Goal: Information Seeking & Learning: Learn about a topic

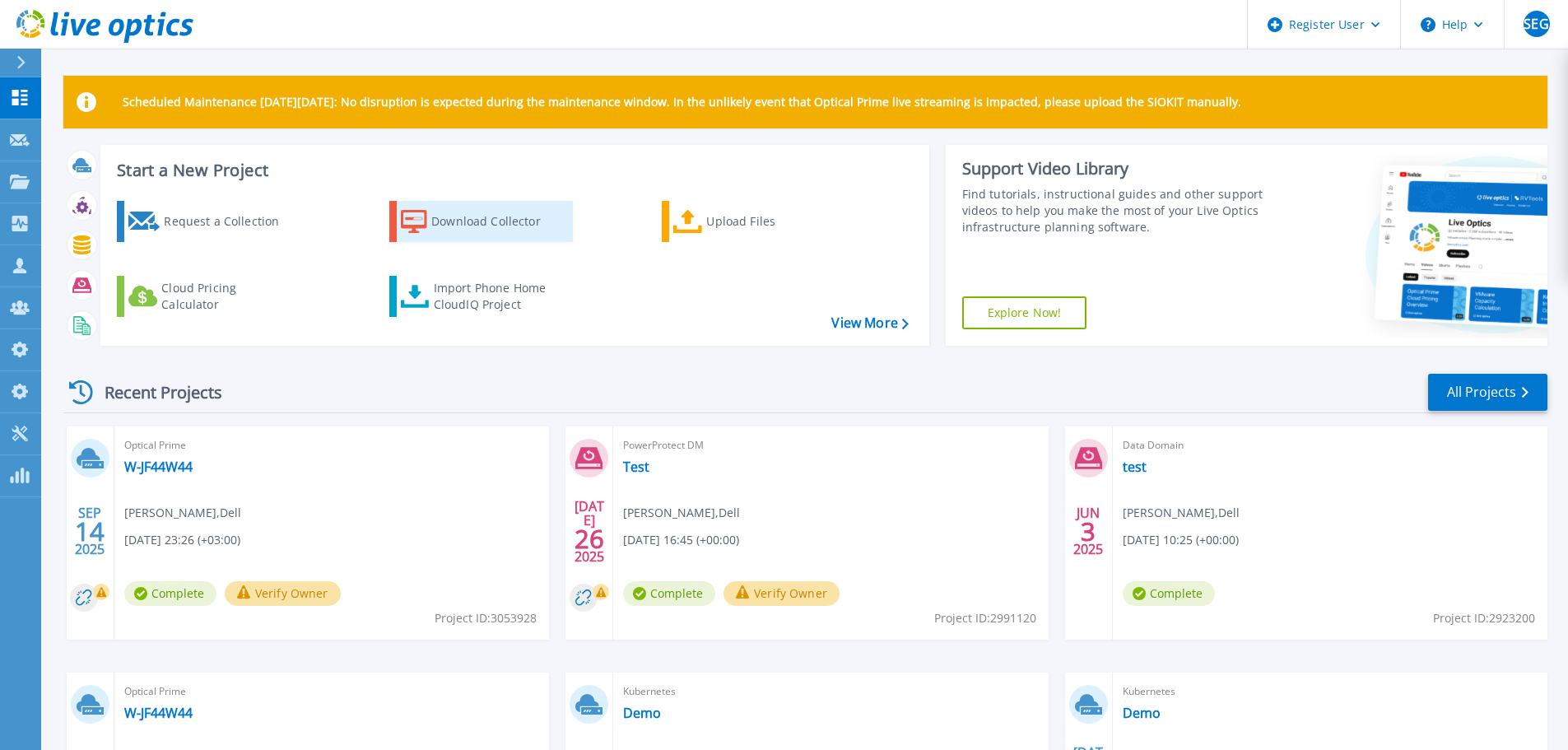
click at [457, 220] on div "Download Collector" at bounding box center [497, 222] width 132 height 33
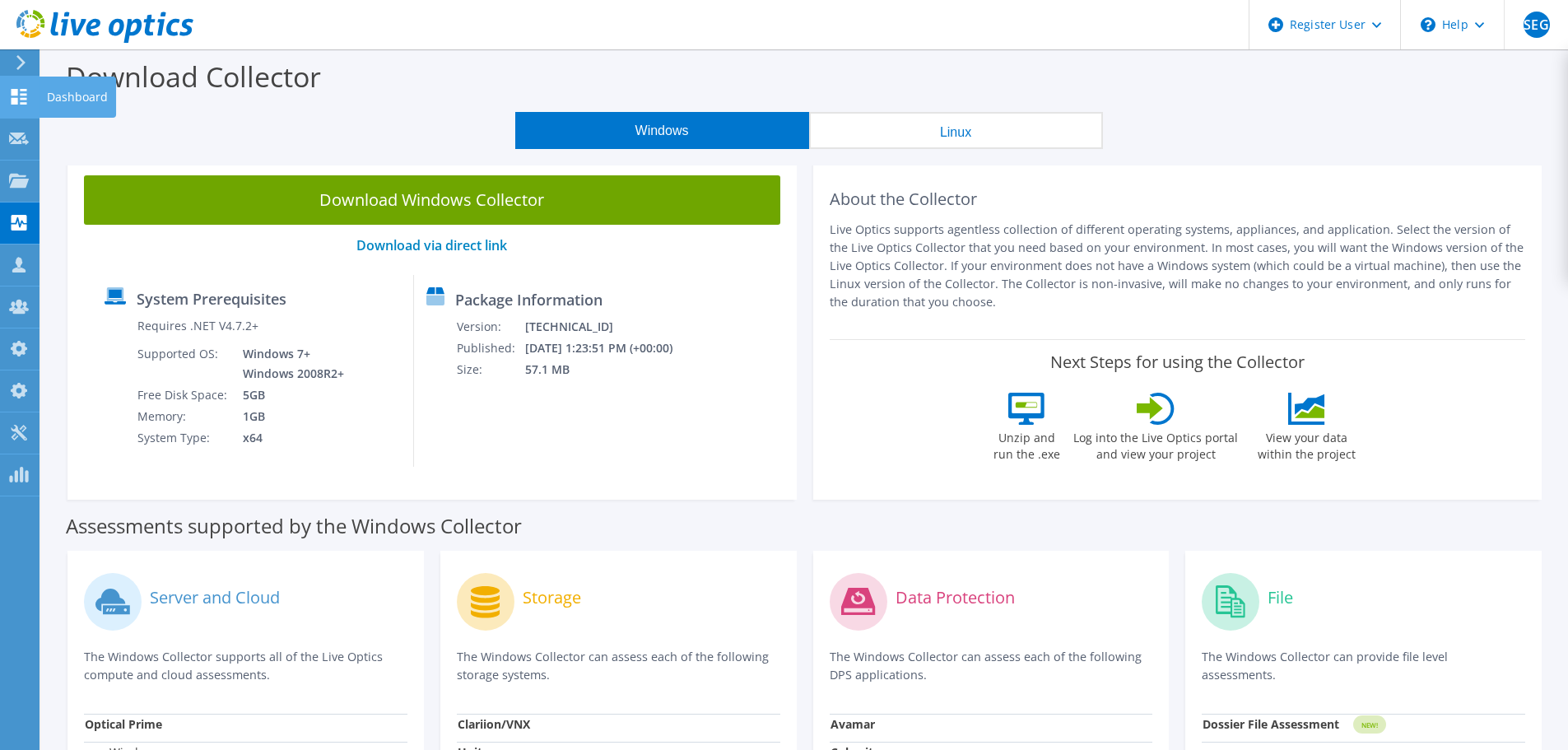
click at [15, 101] on use at bounding box center [19, 97] width 16 height 16
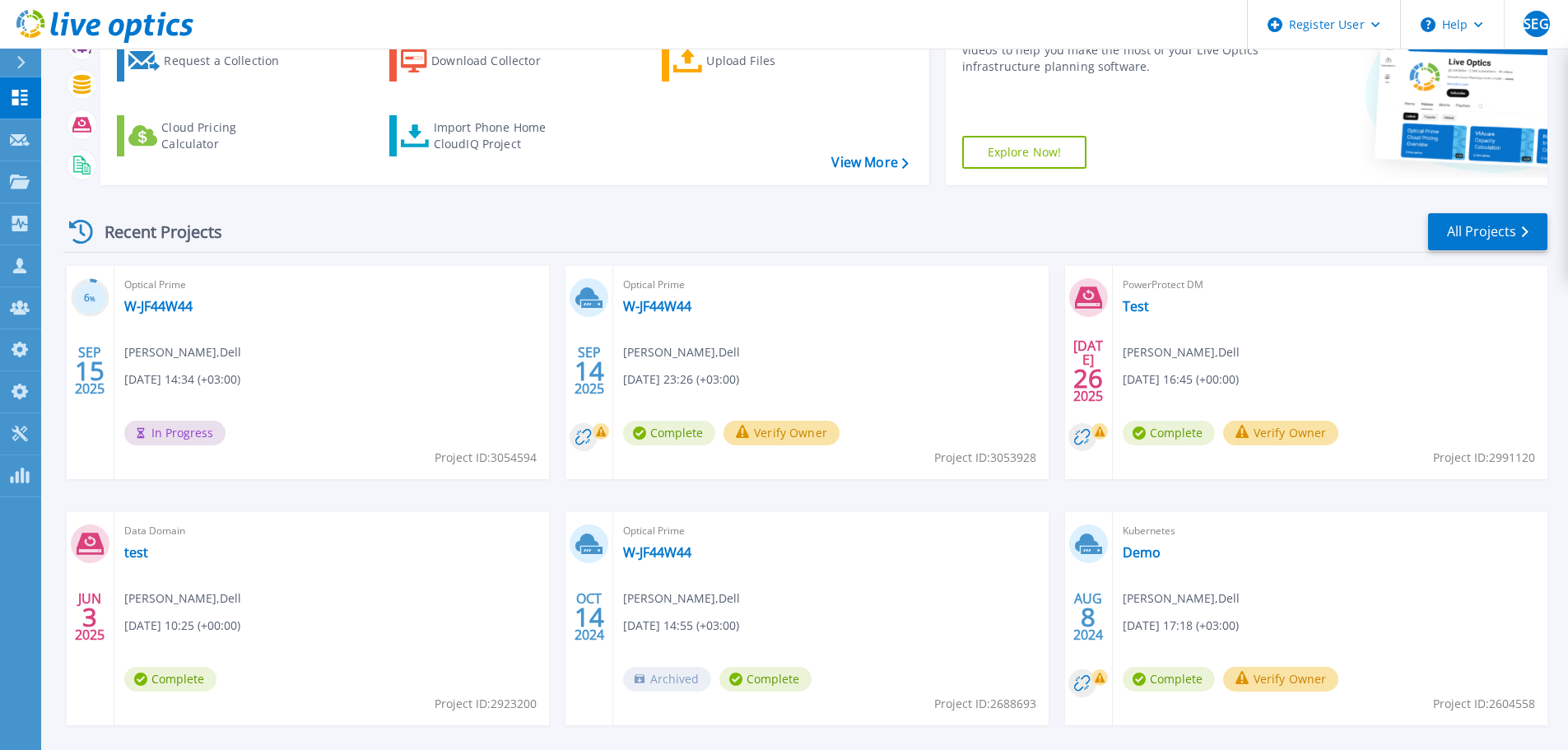
scroll to position [165, 0]
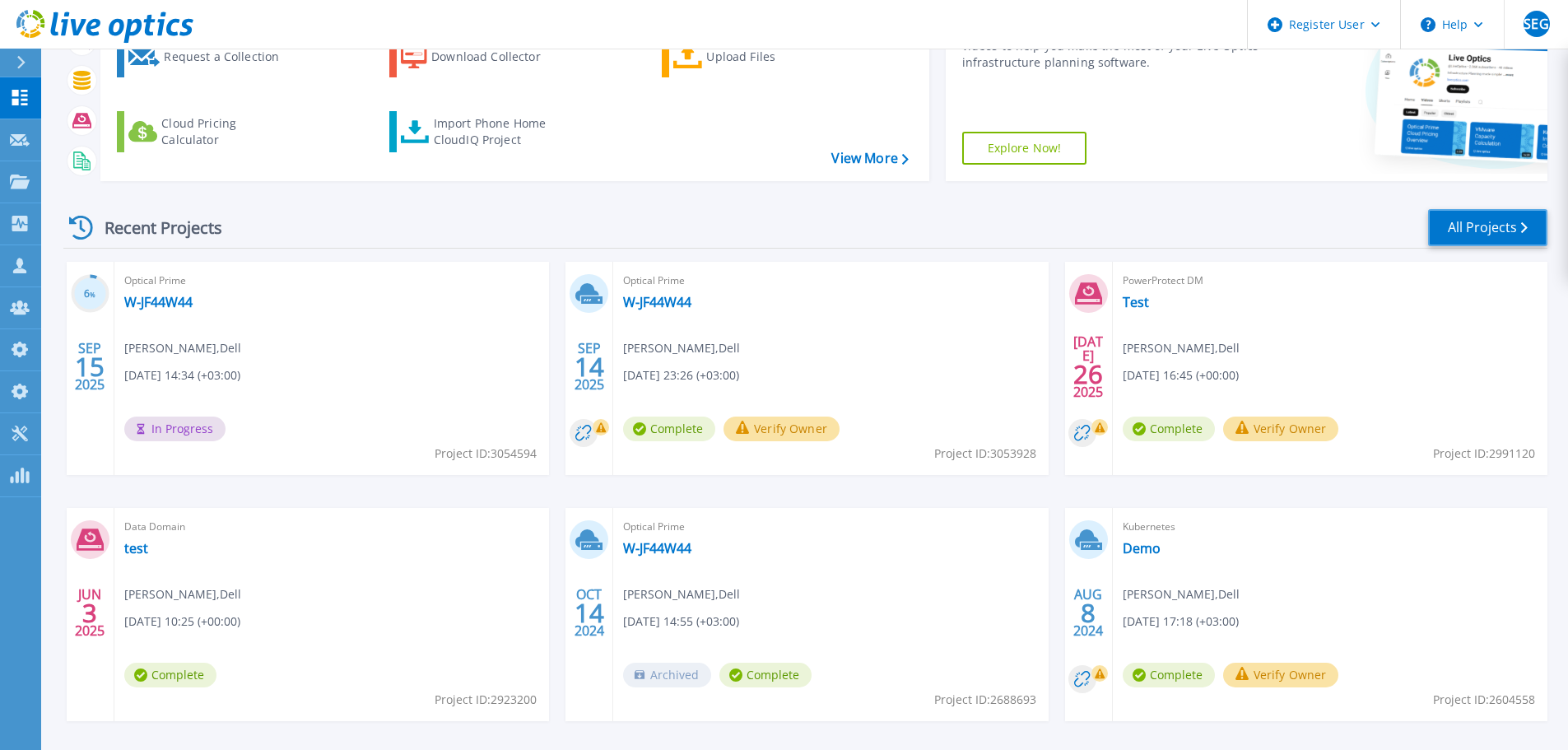
click at [1486, 232] on link "All Projects" at bounding box center [1487, 227] width 119 height 37
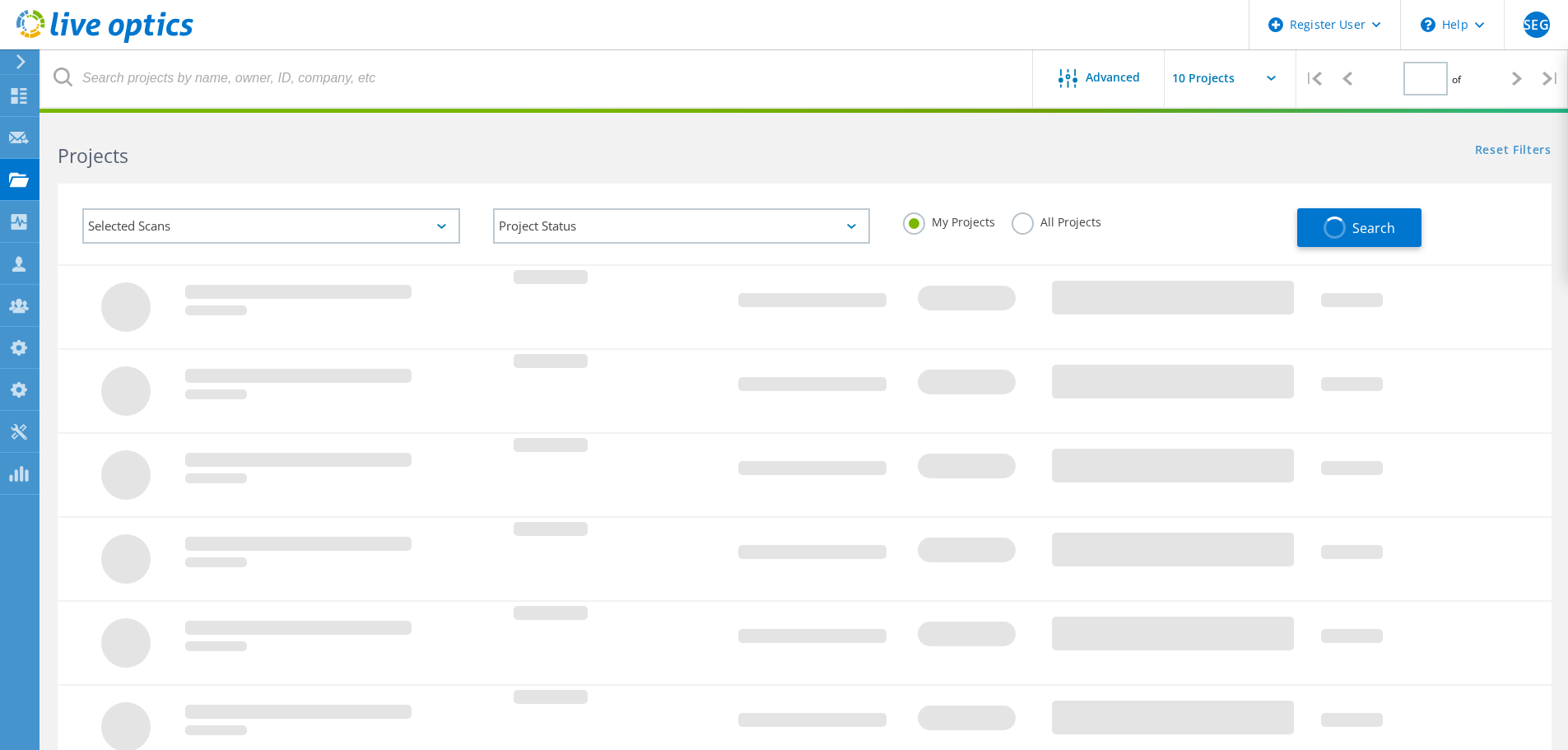
type input "1"
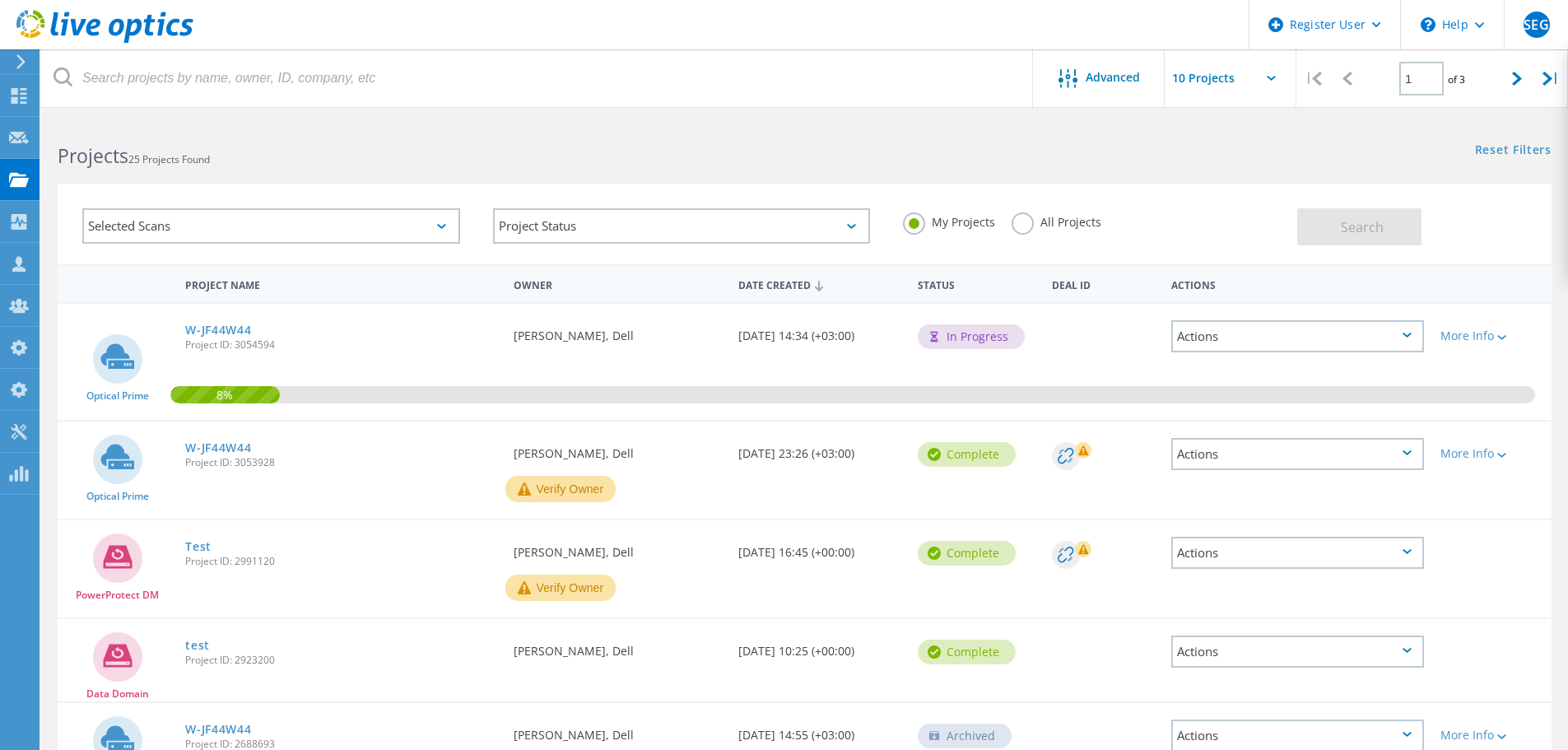
click at [445, 225] on icon at bounding box center [441, 227] width 9 height 5
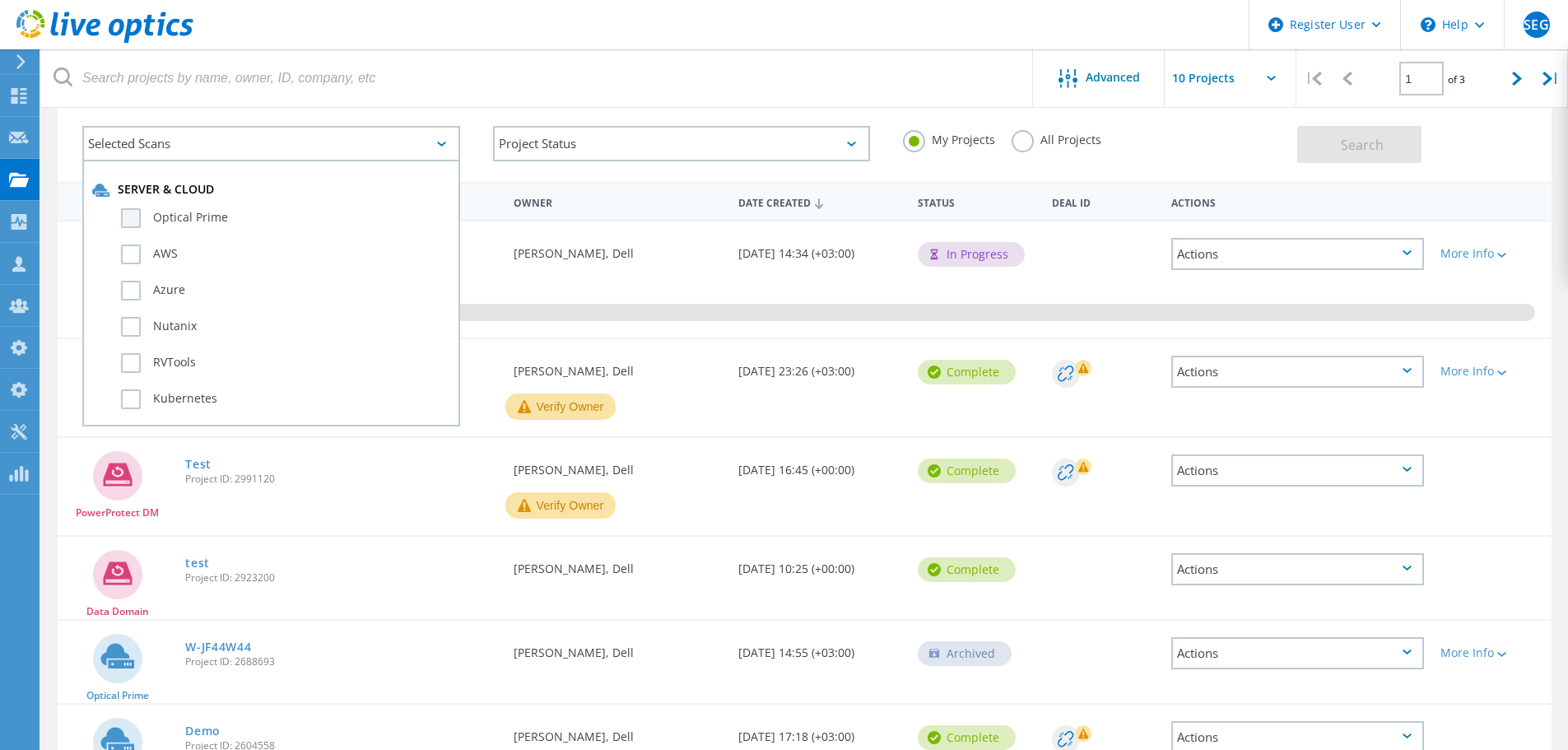
click at [134, 222] on label "Optical Prime" at bounding box center [285, 218] width 329 height 20
click at [0, 0] on input "Optical Prime" at bounding box center [0, 0] width 0 height 0
click at [1343, 146] on span "Search" at bounding box center [1362, 145] width 43 height 18
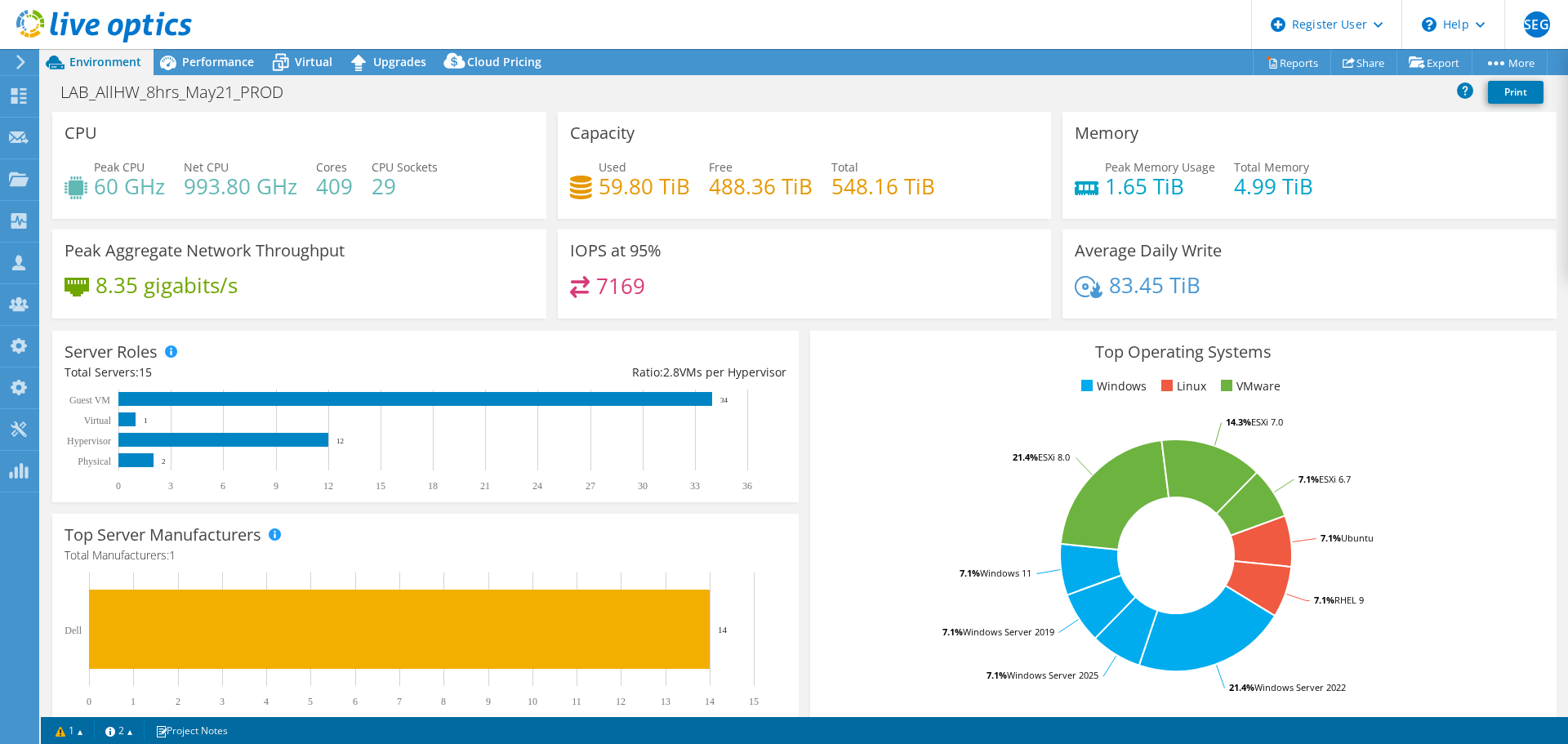
select select "[GEOGRAPHIC_DATA]"
select select "USD"
click at [198, 74] on div "Performance" at bounding box center [210, 62] width 113 height 27
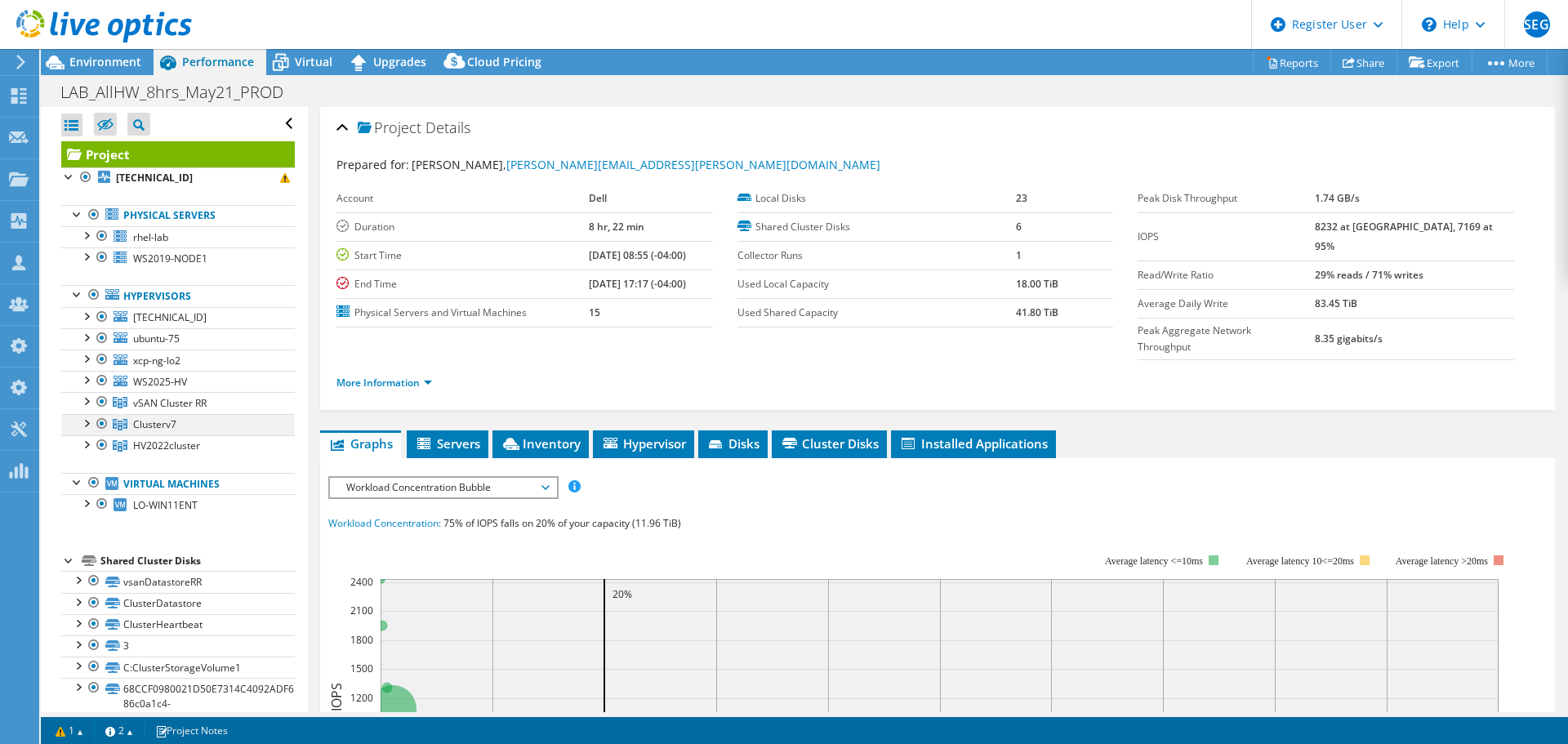
click at [86, 428] on div at bounding box center [86, 422] width 16 height 16
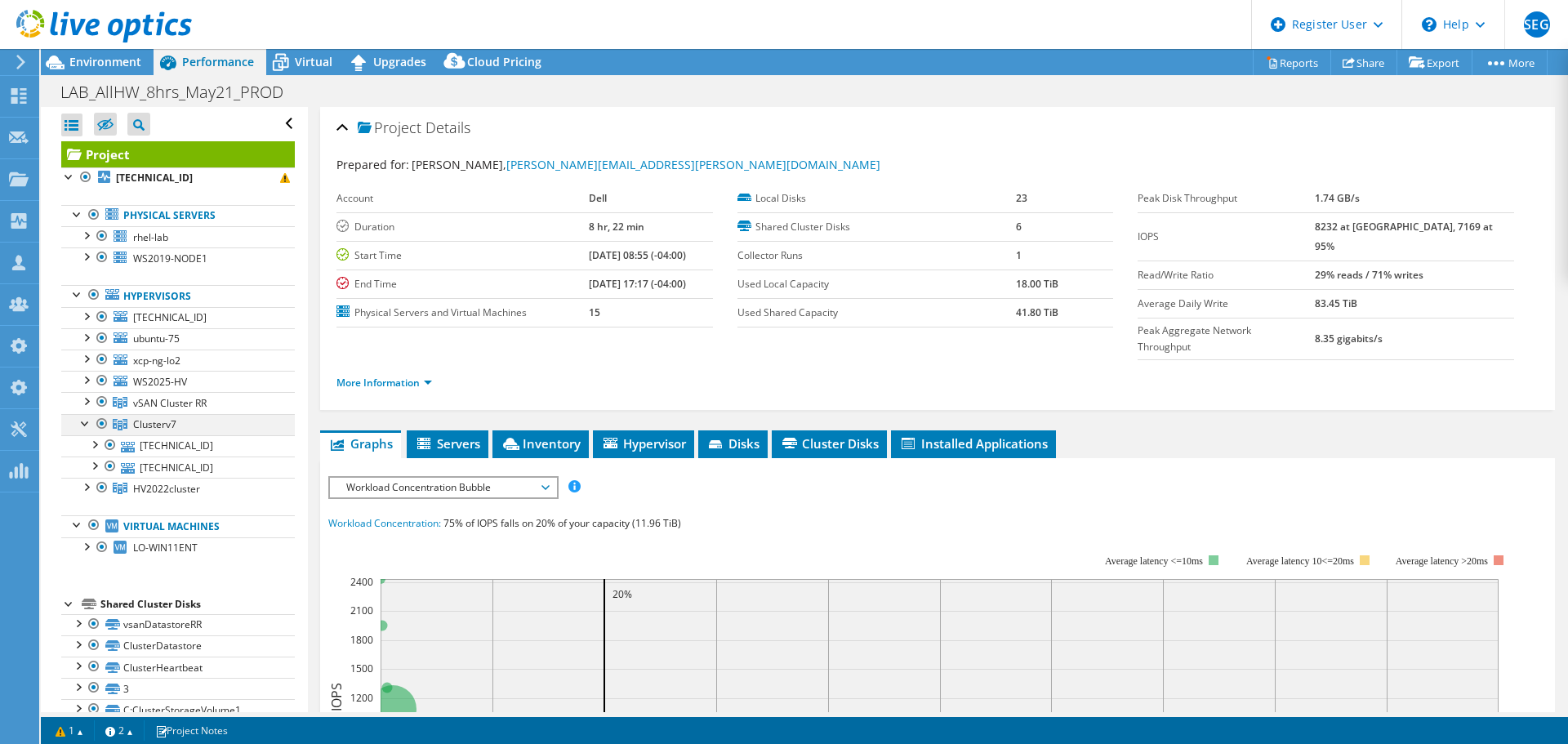
click at [86, 426] on div at bounding box center [86, 422] width 16 height 16
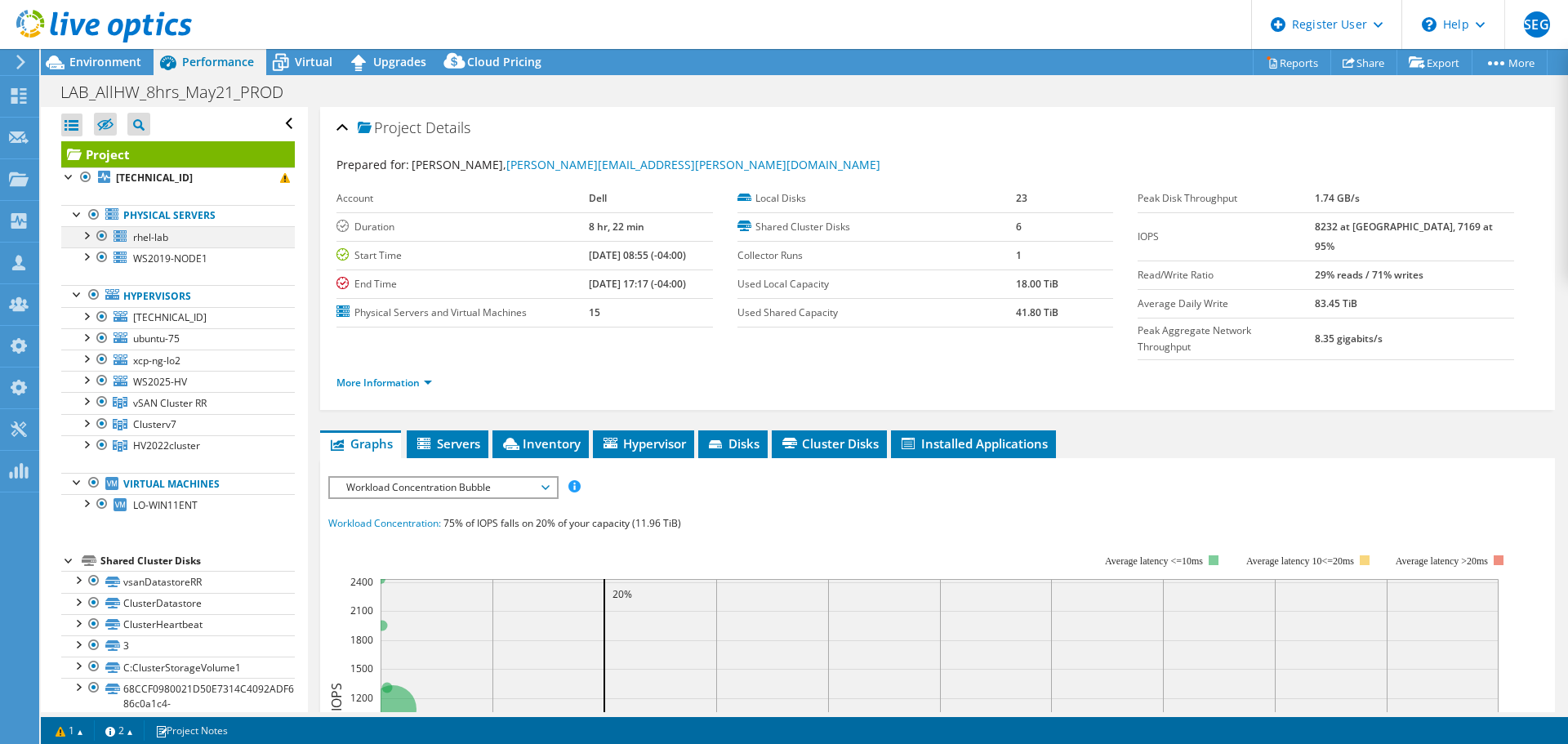
click at [90, 228] on div at bounding box center [86, 233] width 16 height 16
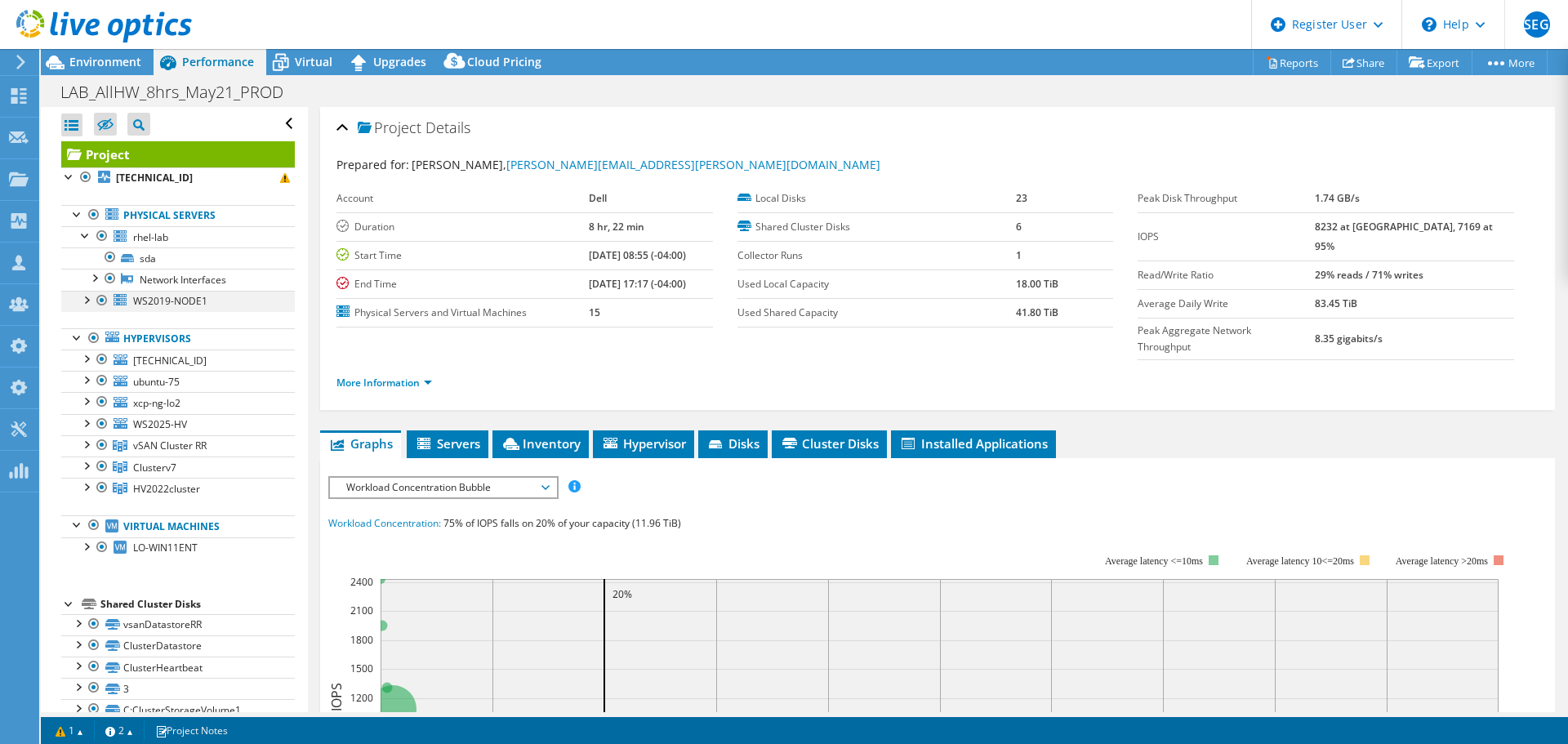
click at [92, 299] on div at bounding box center [86, 298] width 16 height 16
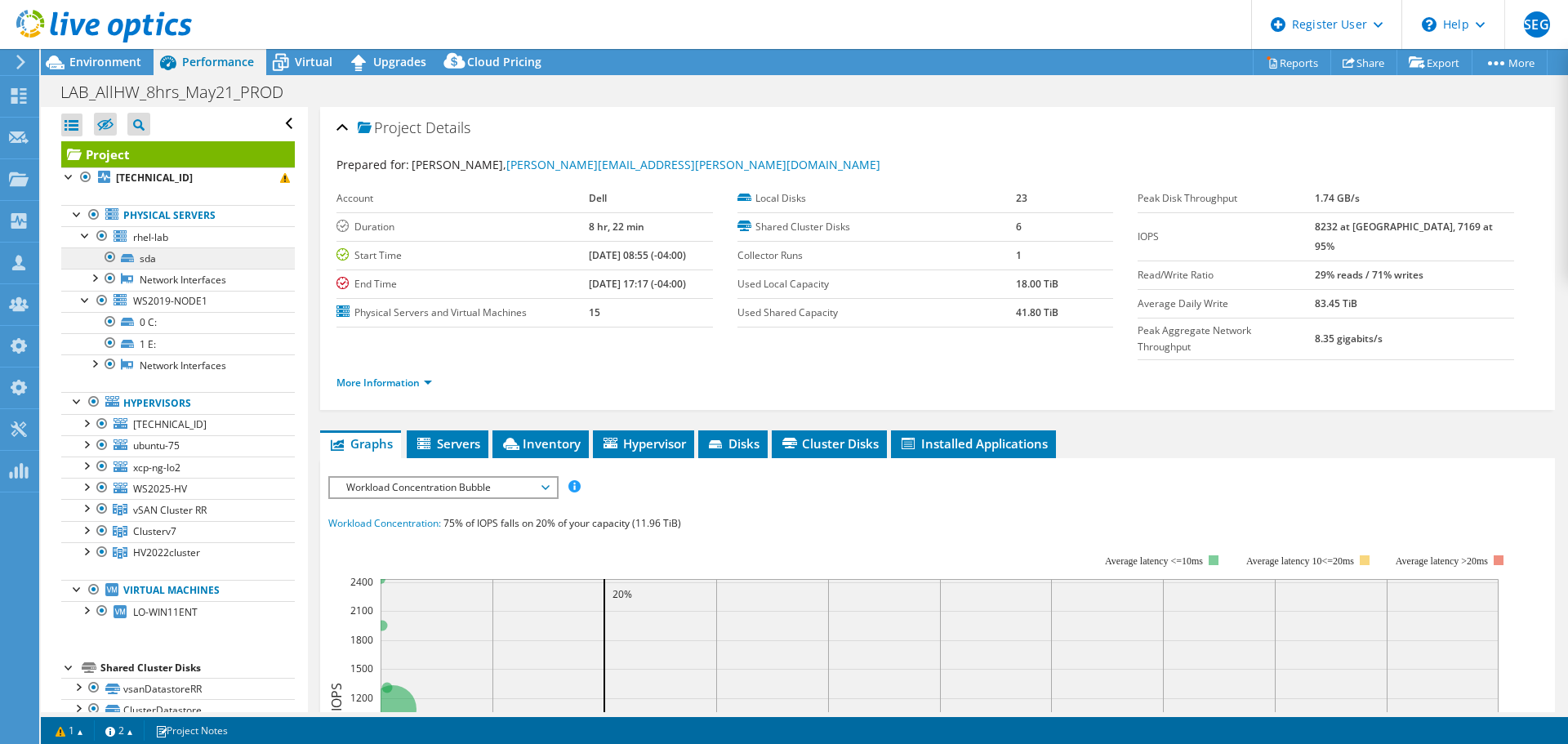
drag, startPoint x: 92, startPoint y: 299, endPoint x: 91, endPoint y: 266, distance: 33.0
click at [91, 299] on div at bounding box center [86, 298] width 16 height 16
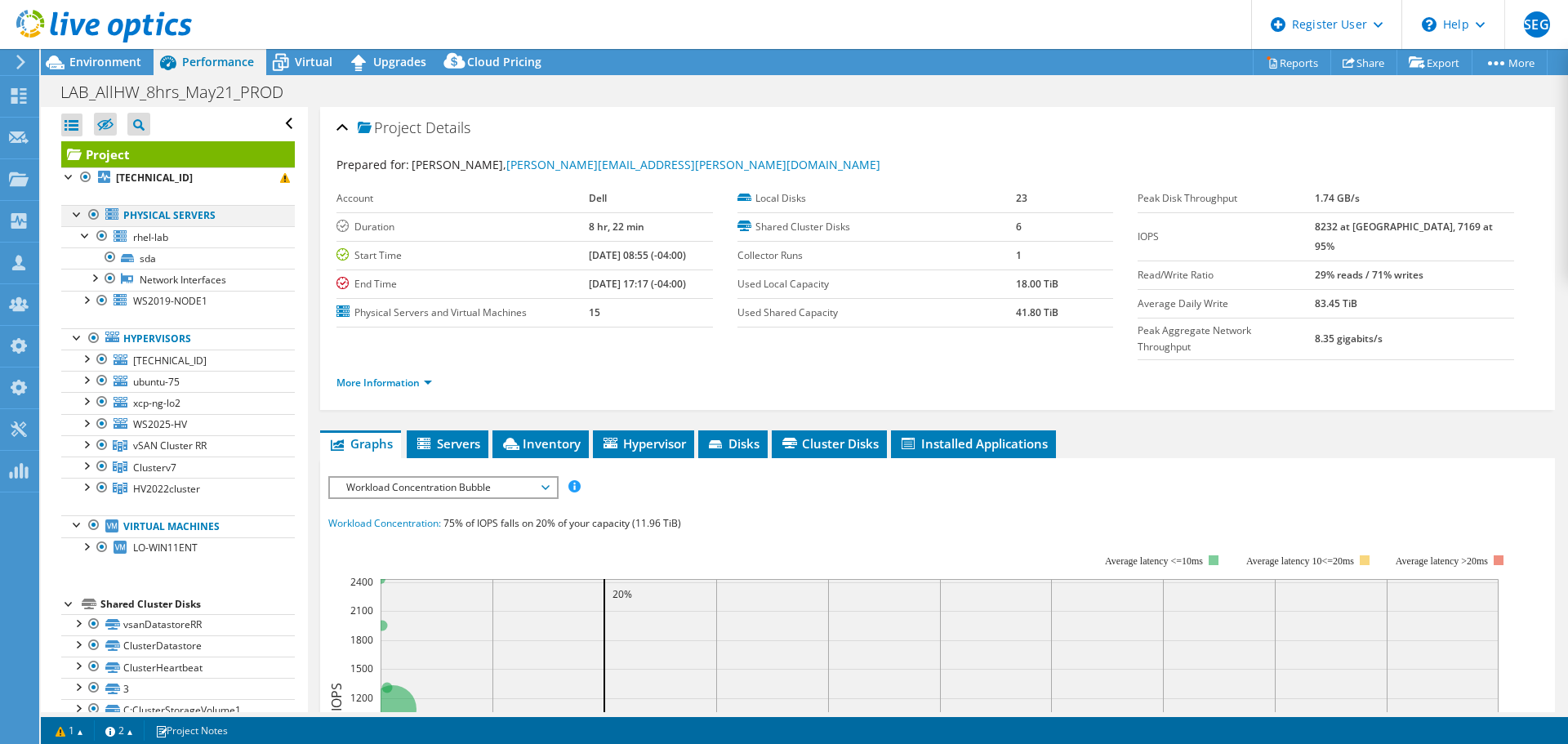
drag, startPoint x: 86, startPoint y: 237, endPoint x: 76, endPoint y: 216, distance: 23.3
click at [85, 237] on div at bounding box center [86, 233] width 16 height 16
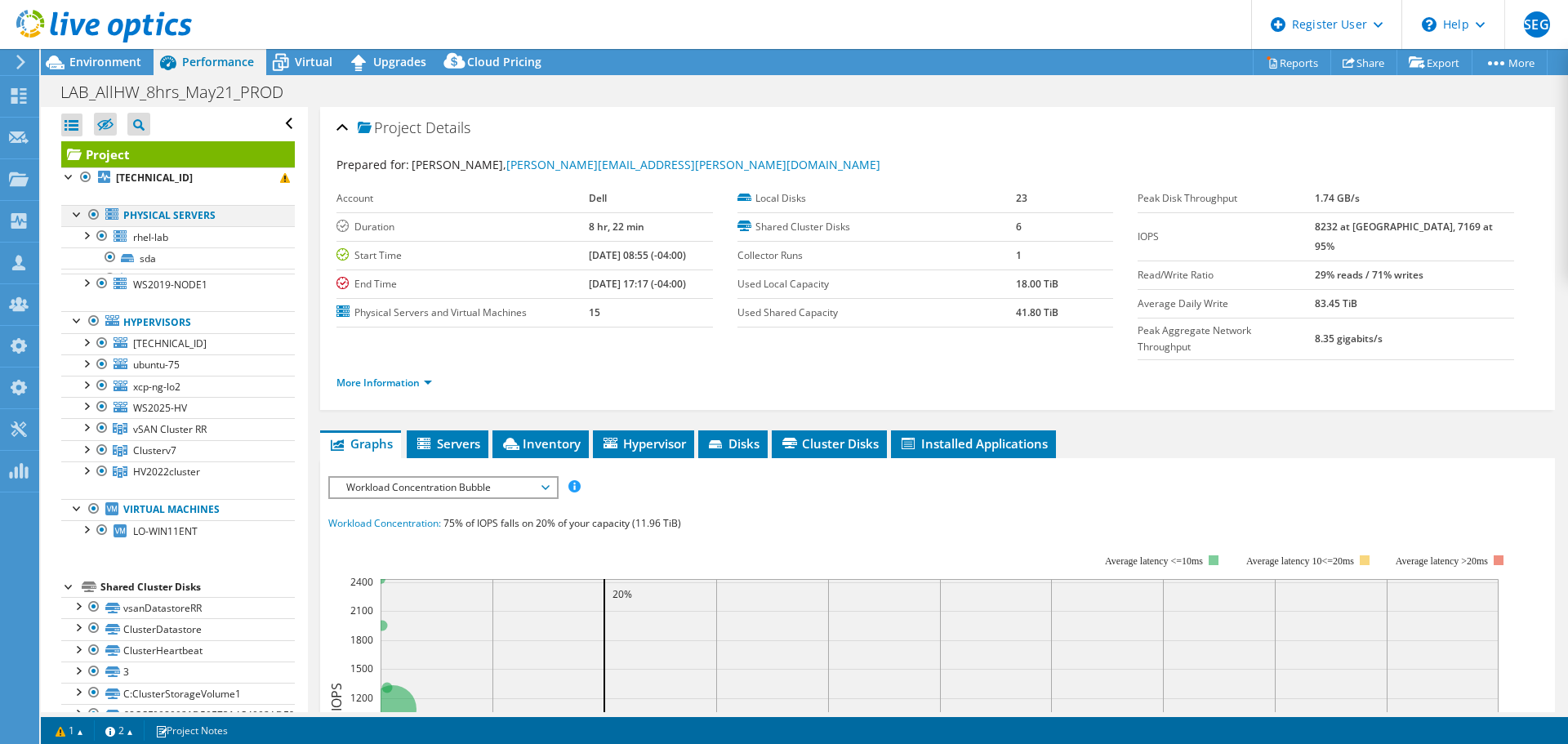
click at [76, 215] on div at bounding box center [77, 213] width 16 height 16
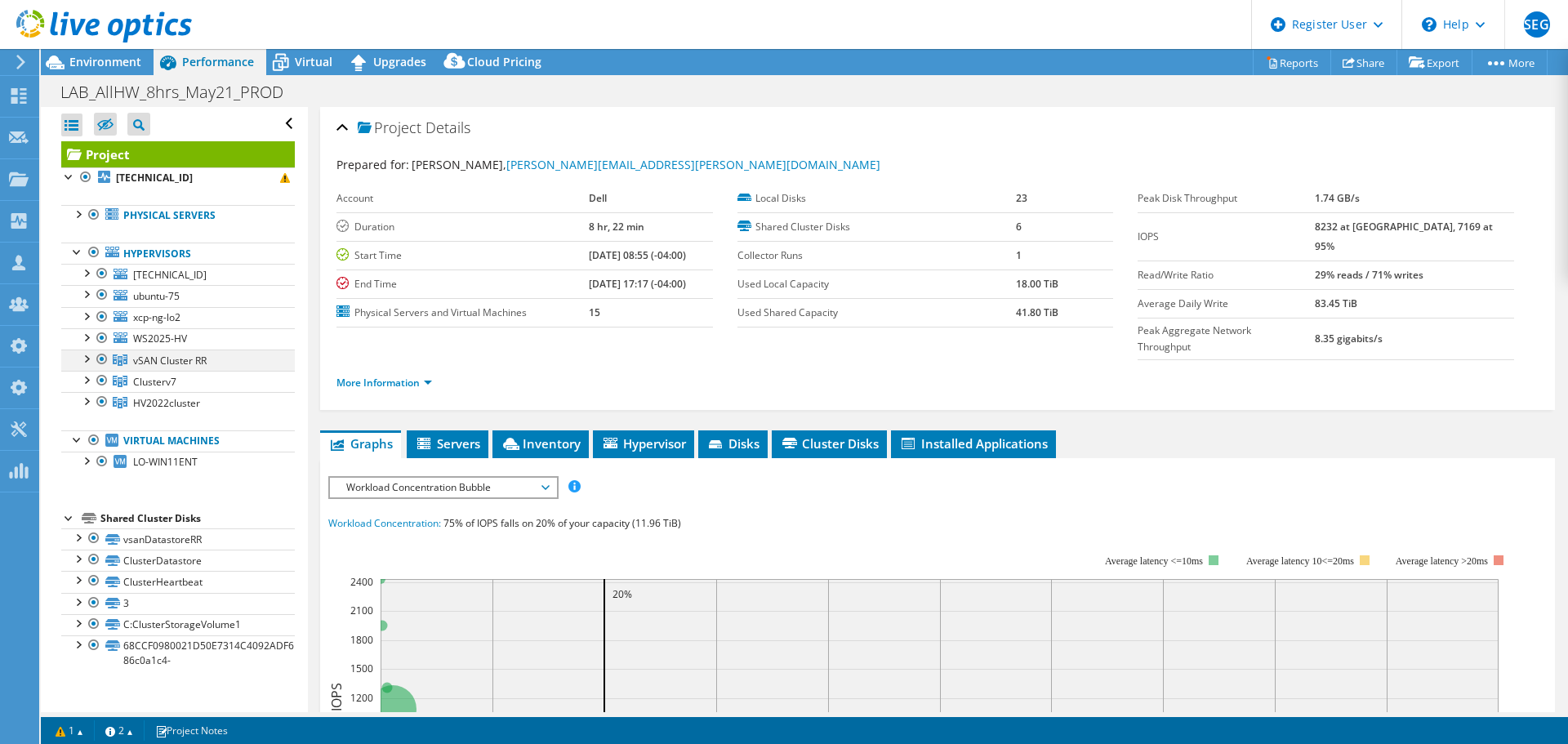
click at [104, 357] on div at bounding box center [102, 359] width 16 height 20
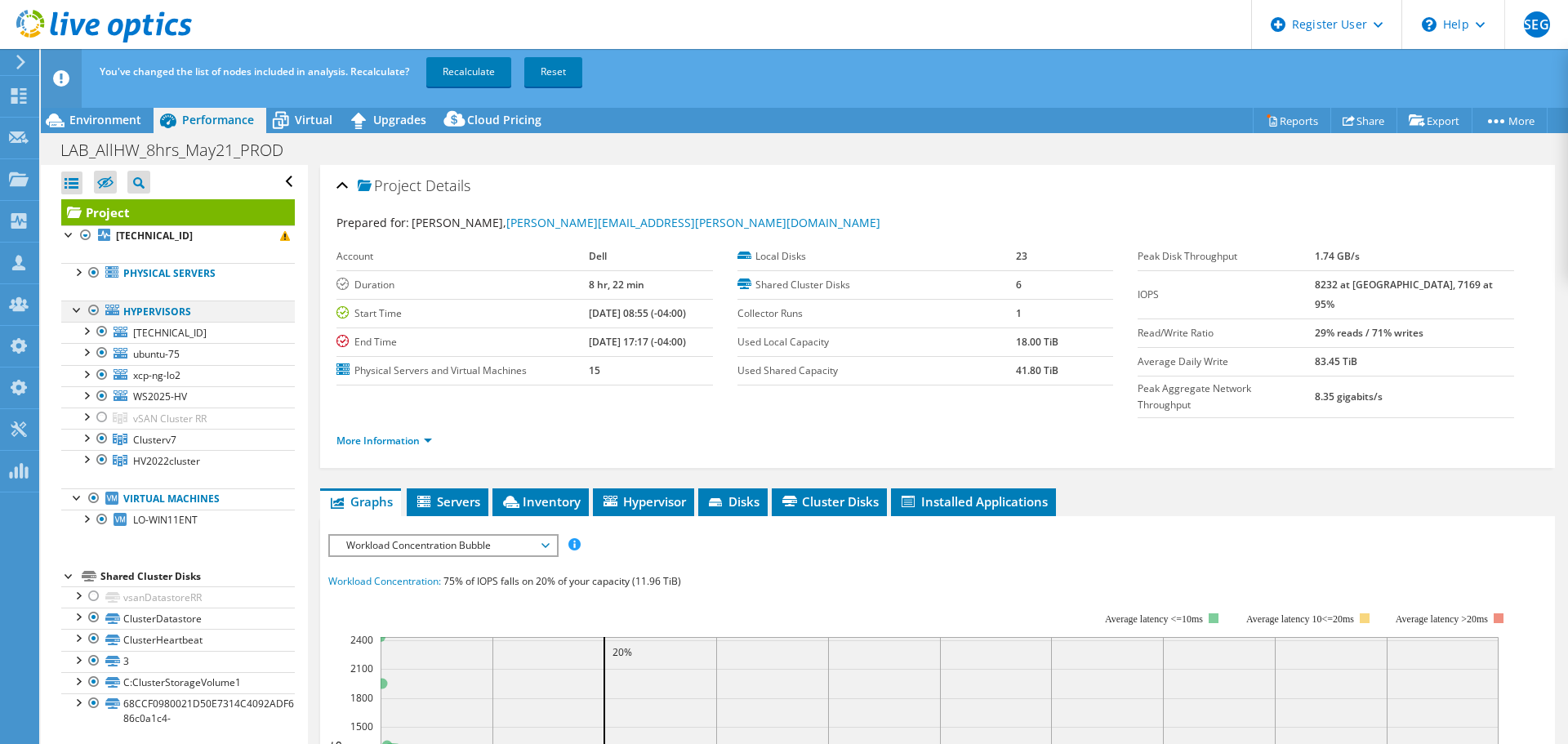
click at [77, 305] on div at bounding box center [77, 308] width 16 height 16
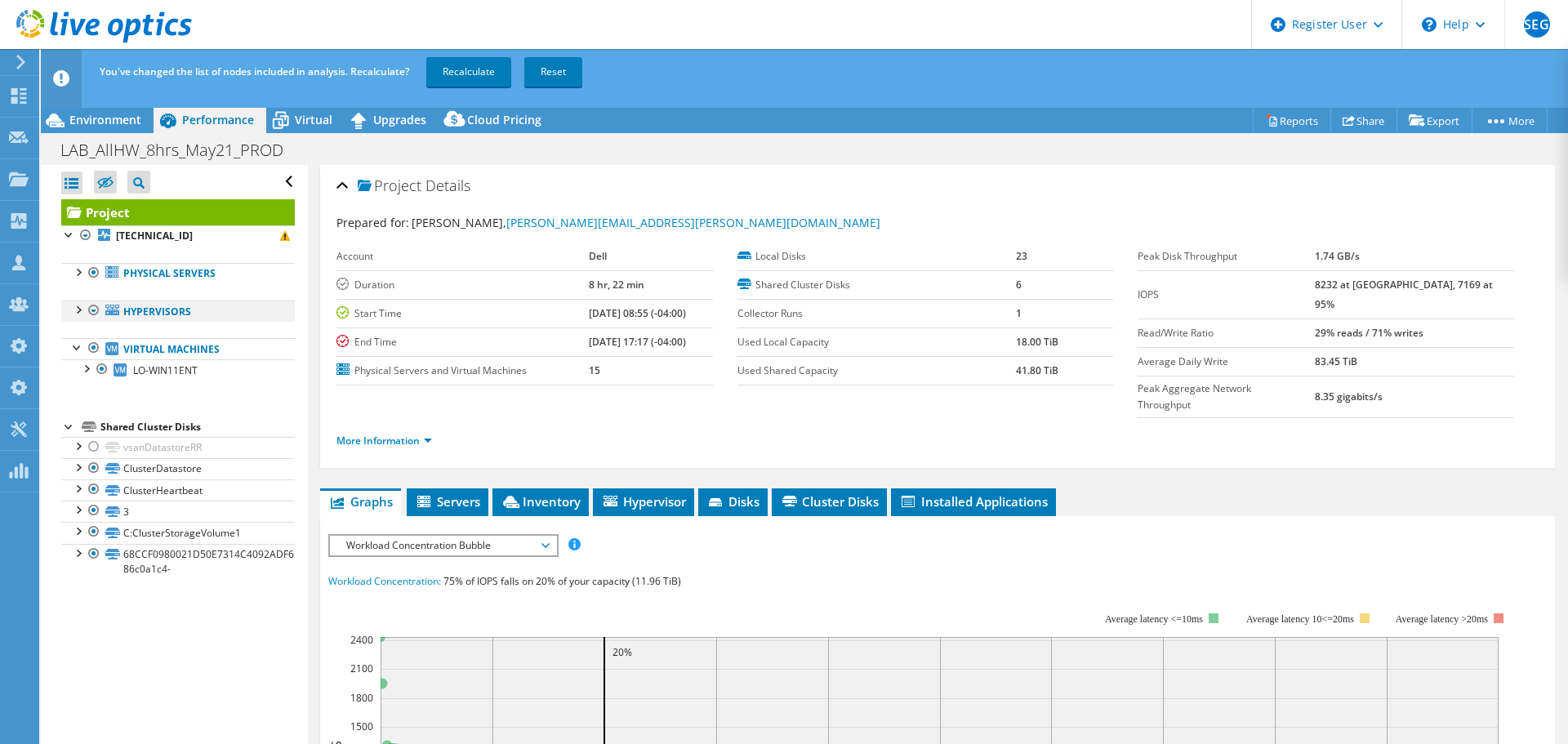
click at [76, 309] on div at bounding box center [77, 308] width 16 height 16
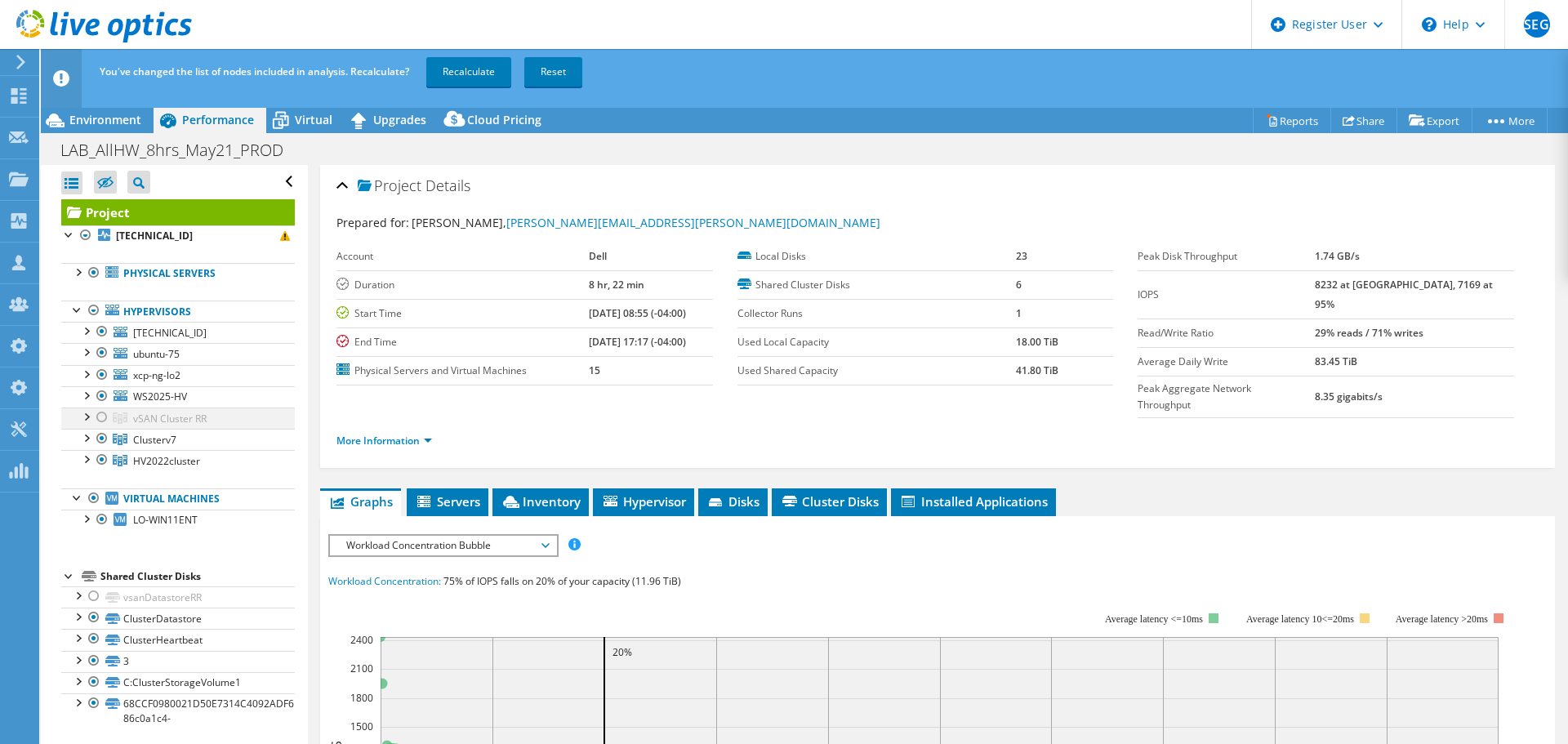
click at [101, 418] on div at bounding box center [102, 416] width 16 height 20
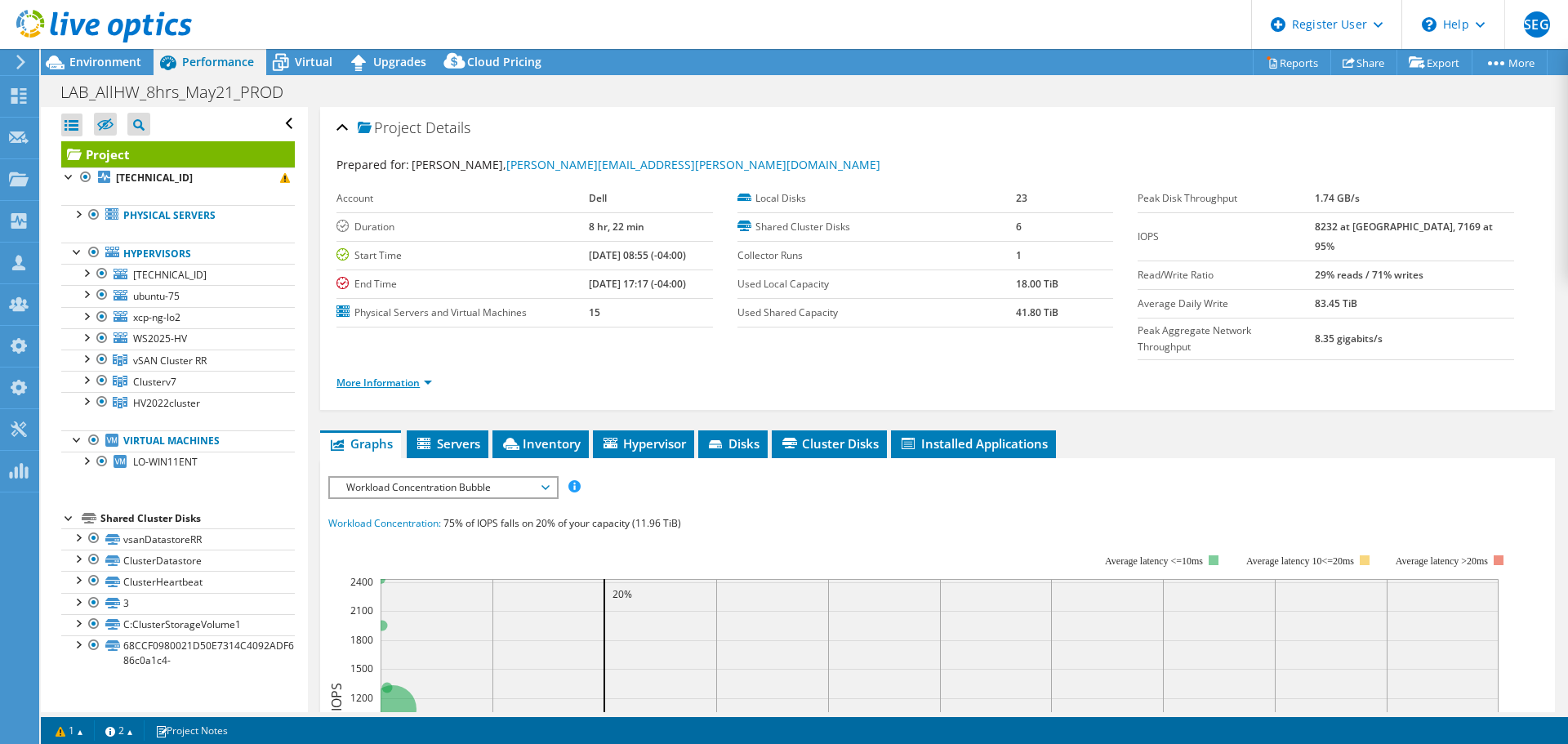
click at [370, 375] on link "More Information" at bounding box center [384, 382] width 96 height 14
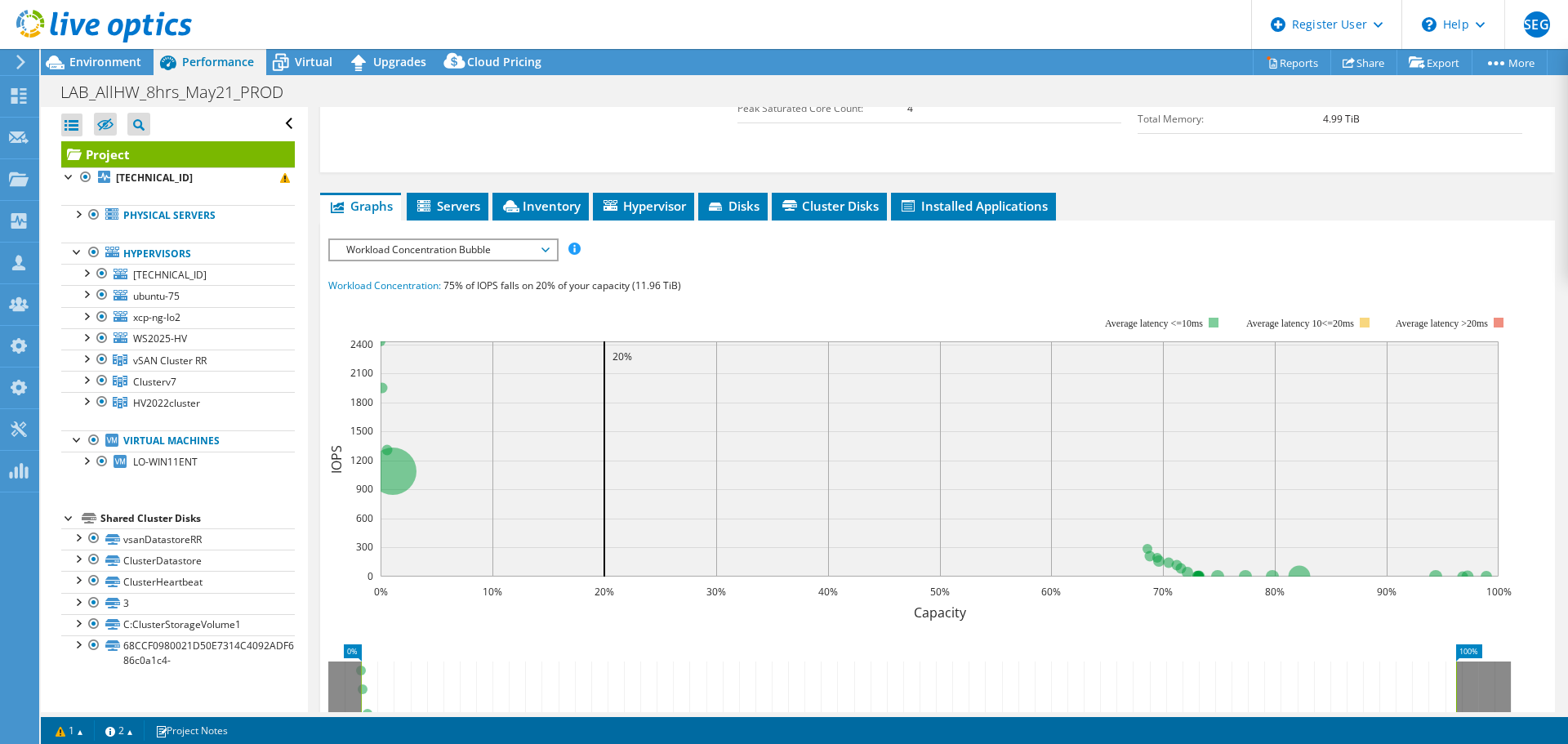
scroll to position [490, 0]
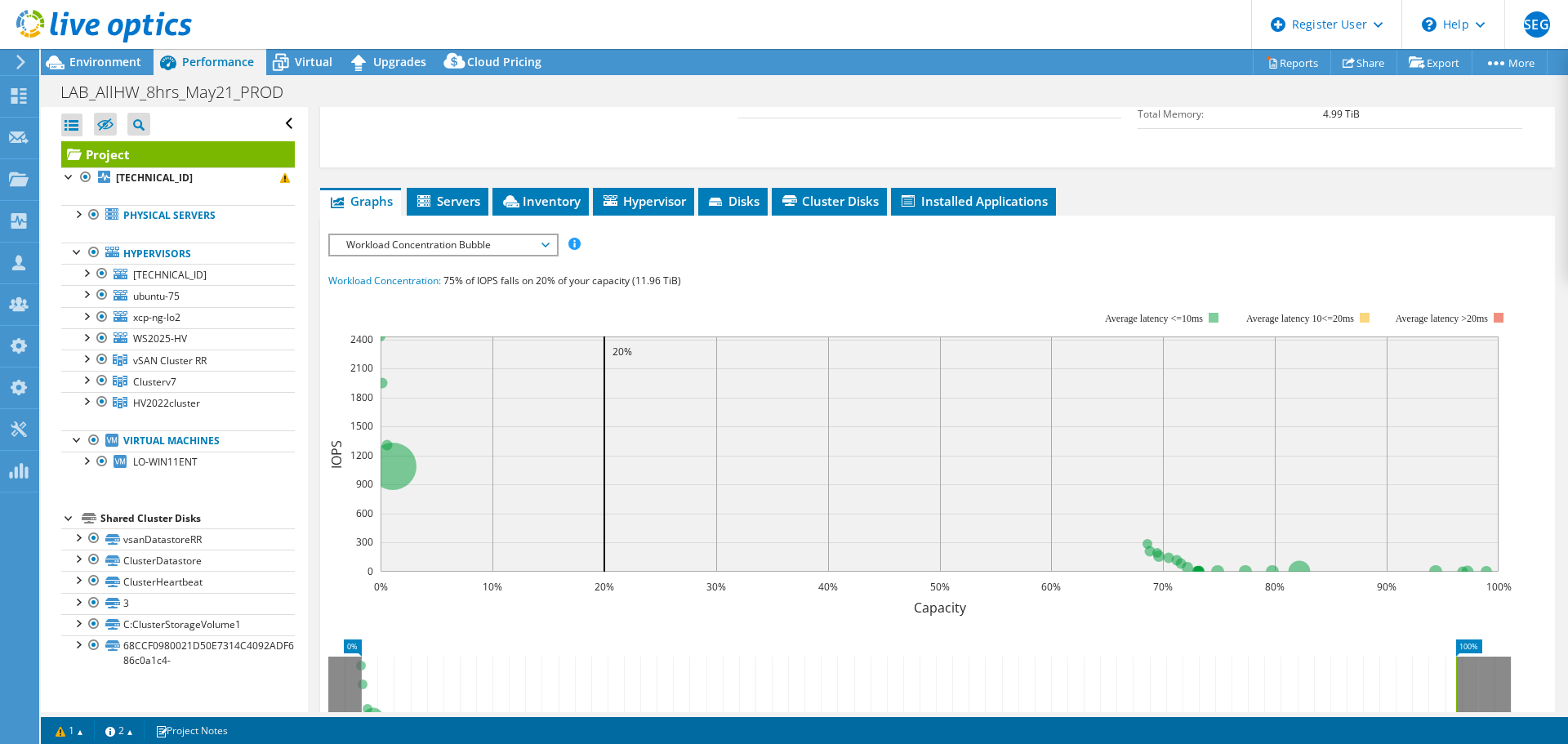
click at [559, 233] on div "Workload Concentration Bubble IOPS Disk Throughput IO Size Latency Queue Depth …" at bounding box center [443, 245] width 230 height 23
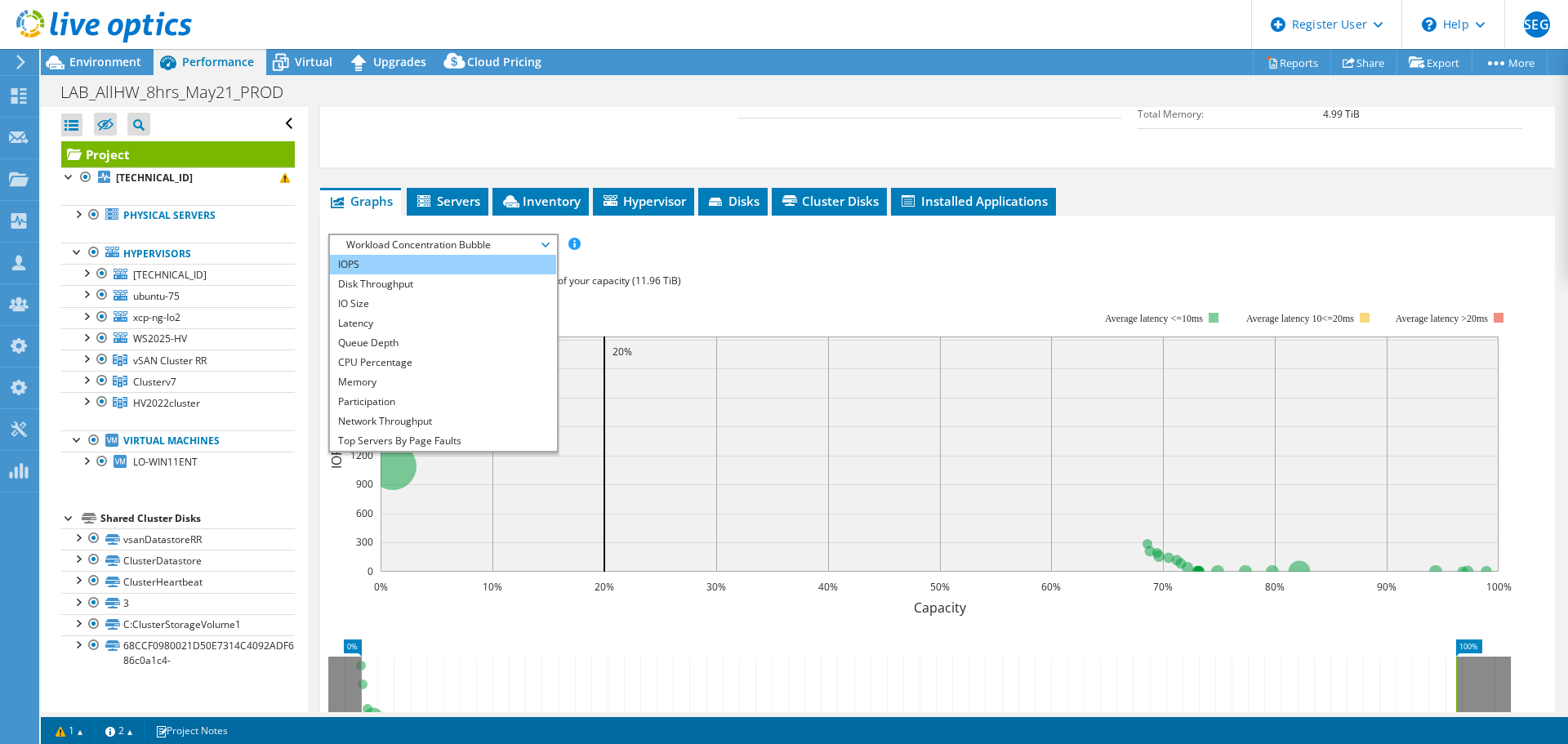
click at [389, 255] on li "IOPS" at bounding box center [443, 264] width 226 height 20
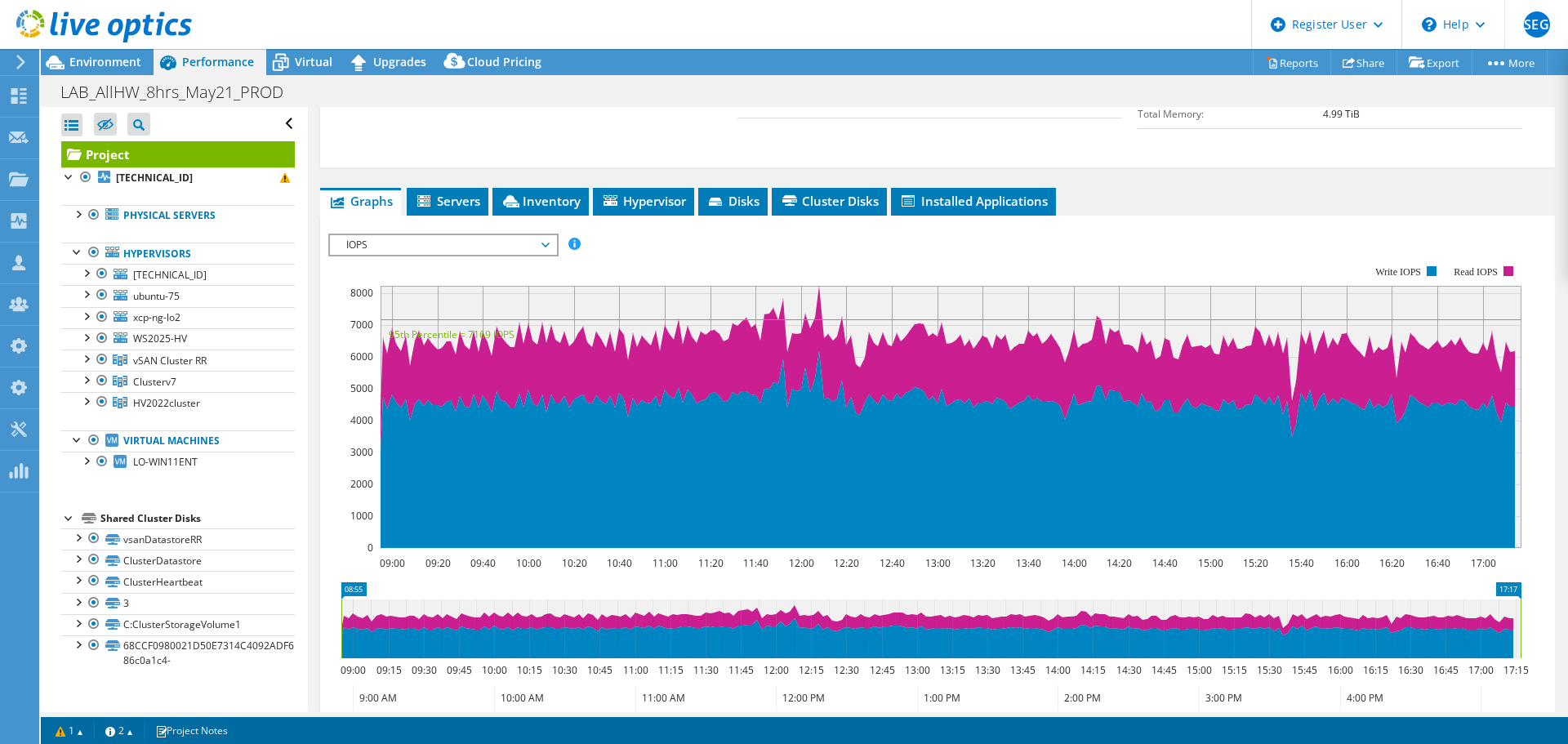
click at [499, 235] on span "IOPS" at bounding box center [442, 245] width 210 height 20
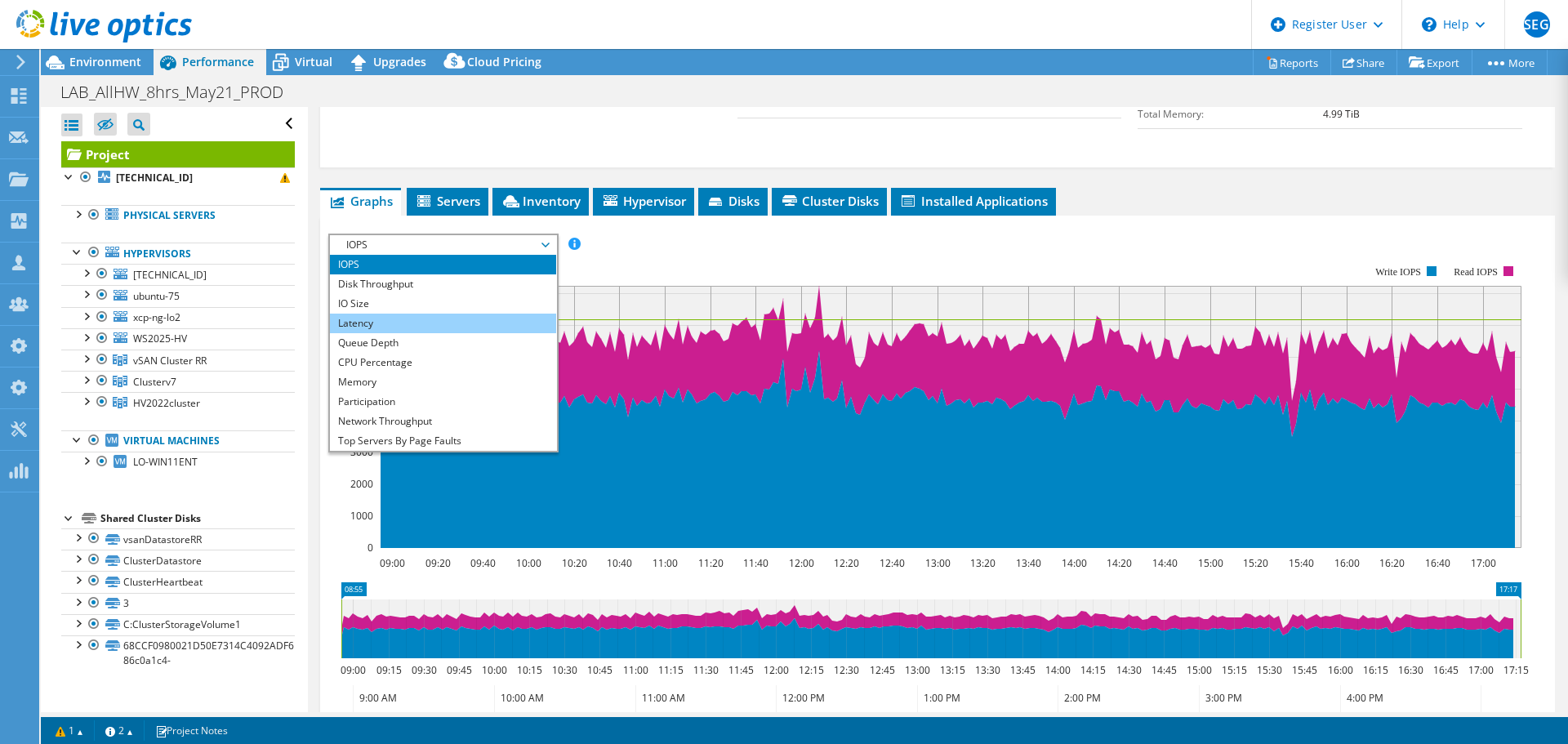
click at [442, 314] on li "Latency" at bounding box center [443, 323] width 226 height 20
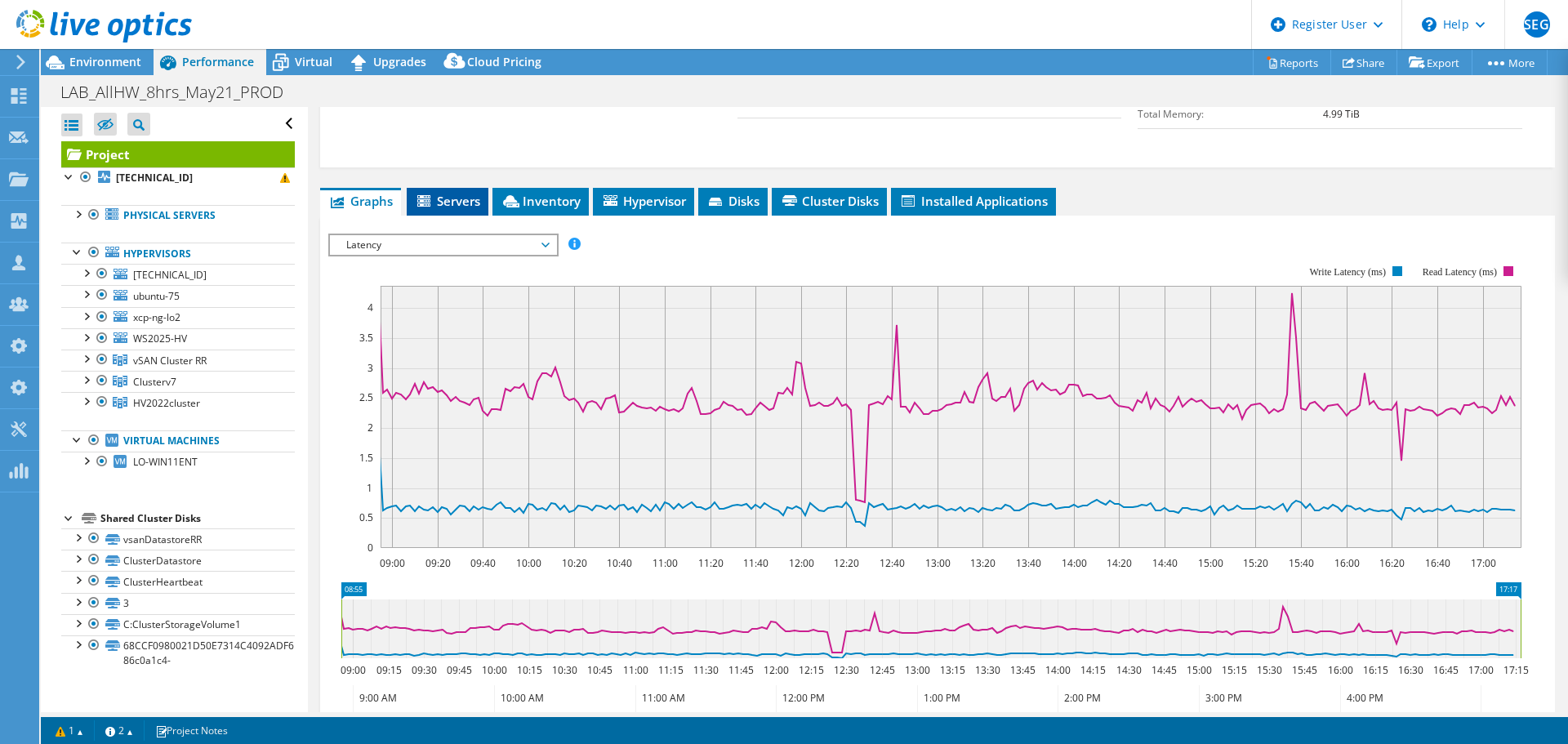
click at [435, 192] on span "Servers" at bounding box center [447, 200] width 65 height 16
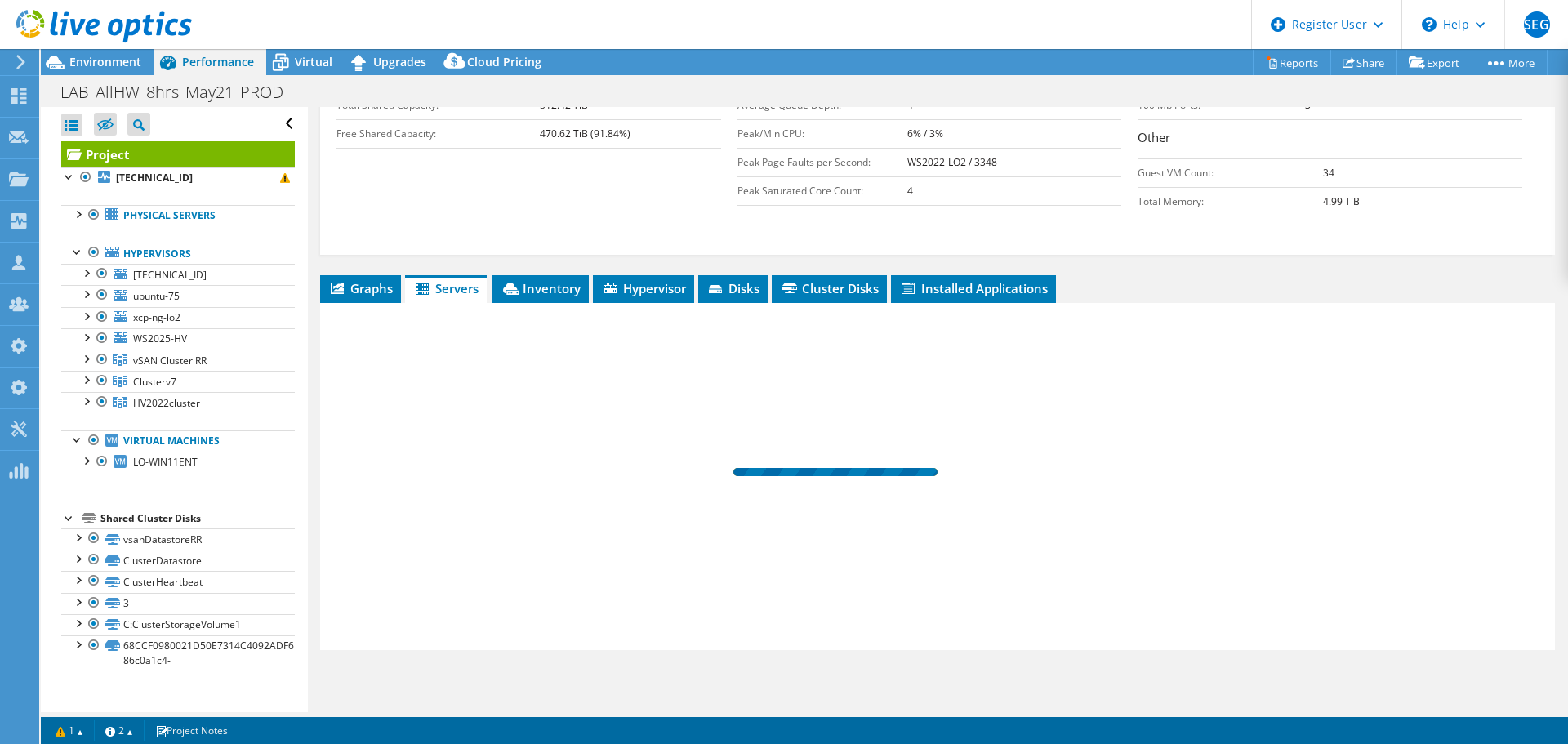
scroll to position [369, 0]
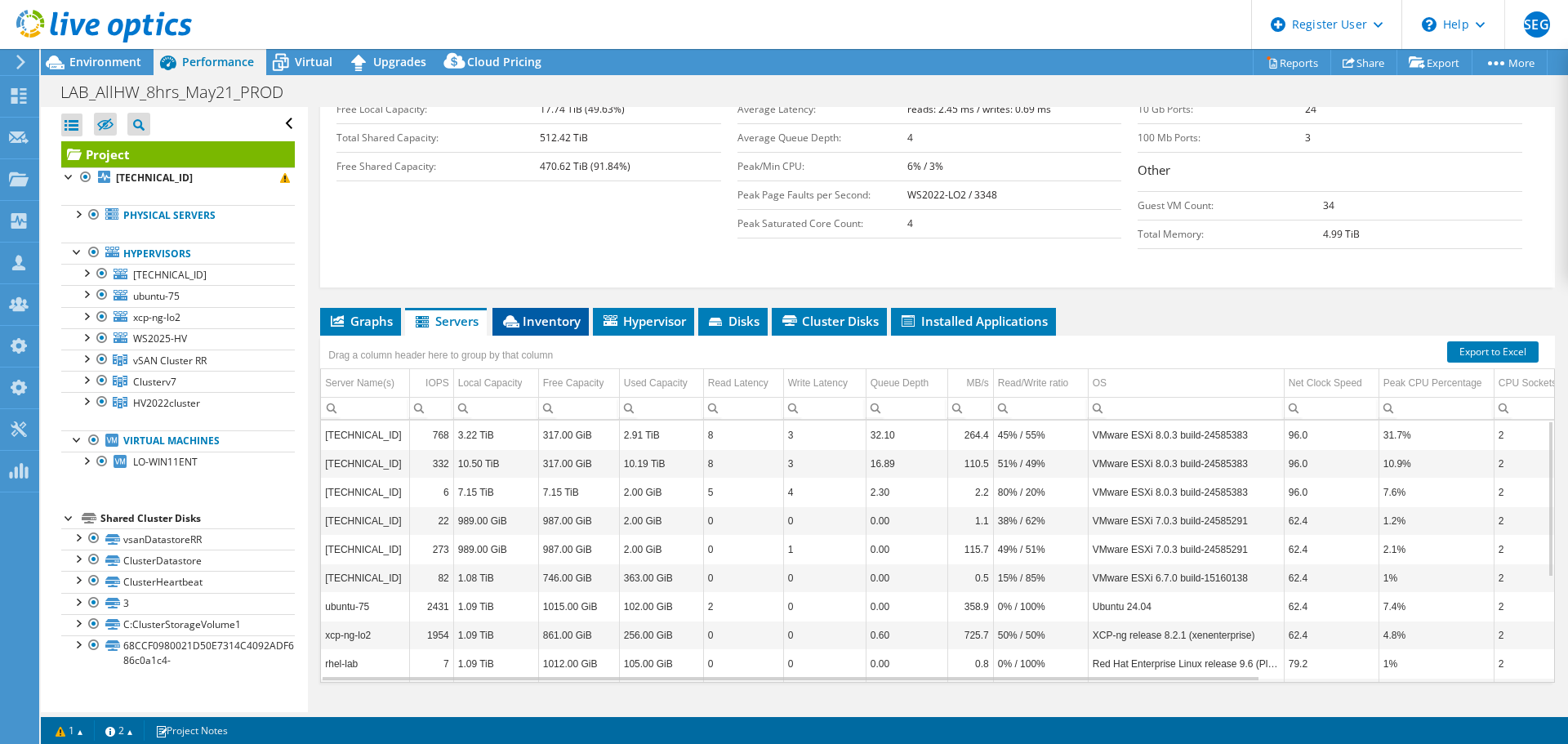
click at [562, 313] on span "Inventory" at bounding box center [541, 321] width 80 height 16
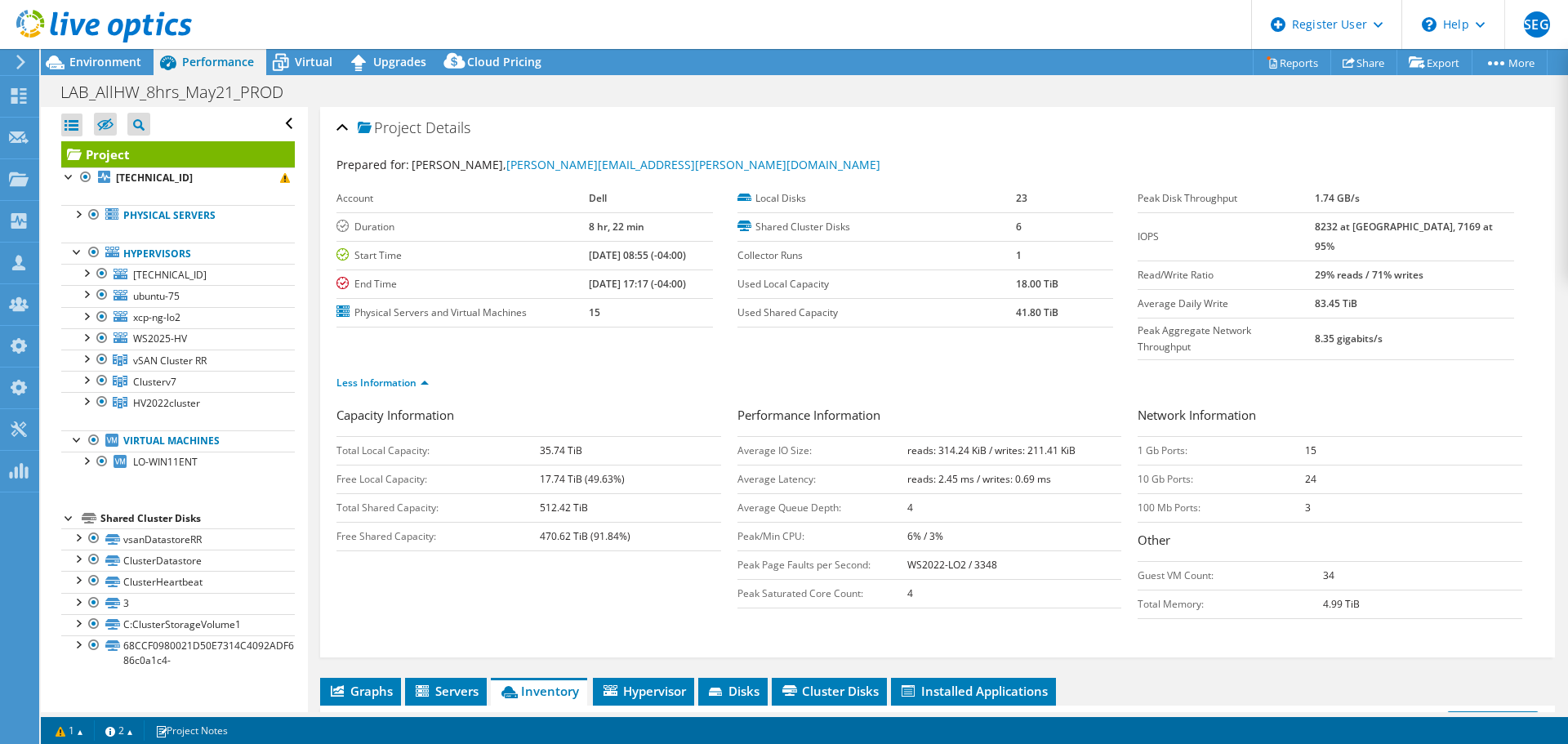
scroll to position [327, 0]
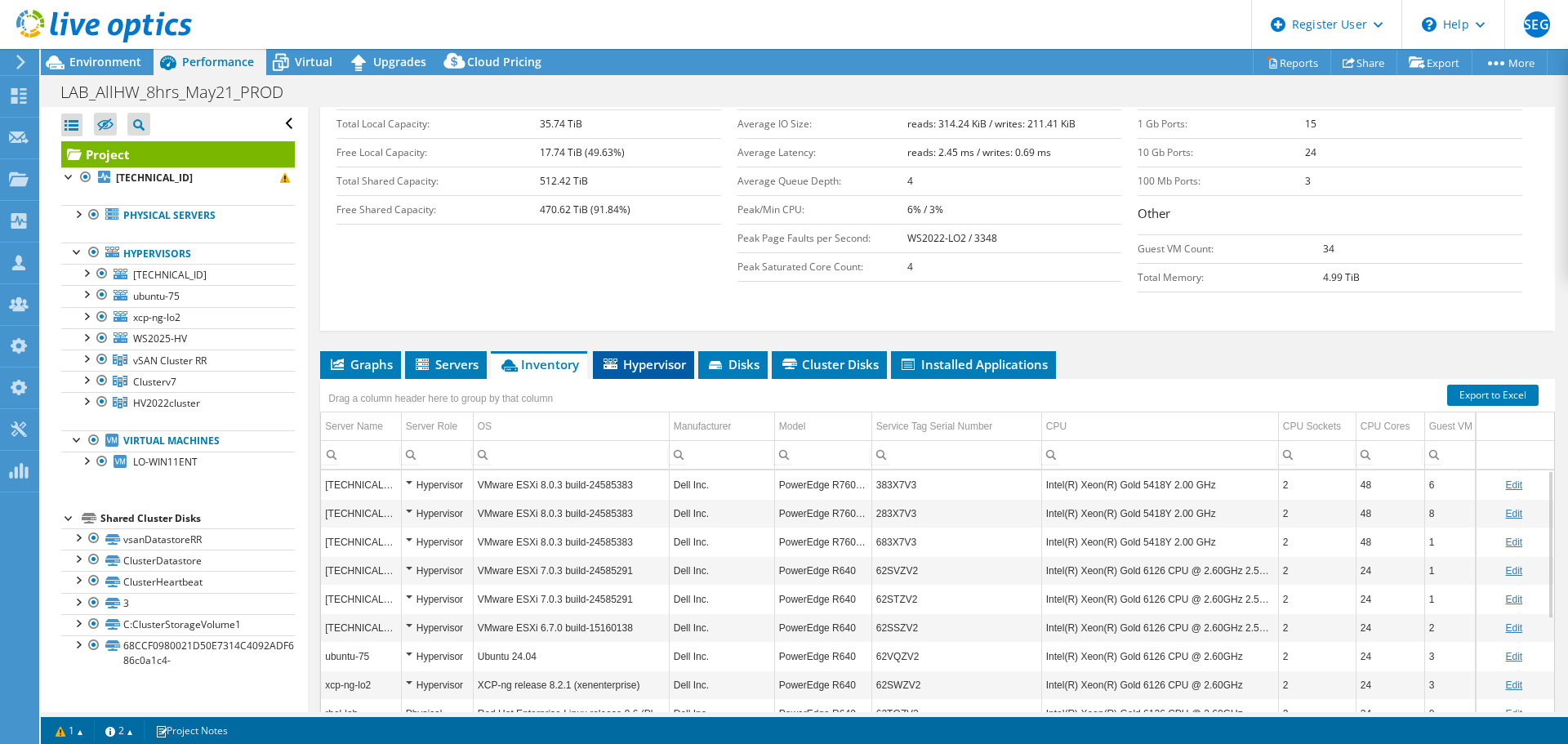
click at [656, 356] on span "Hypervisor" at bounding box center [643, 363] width 85 height 16
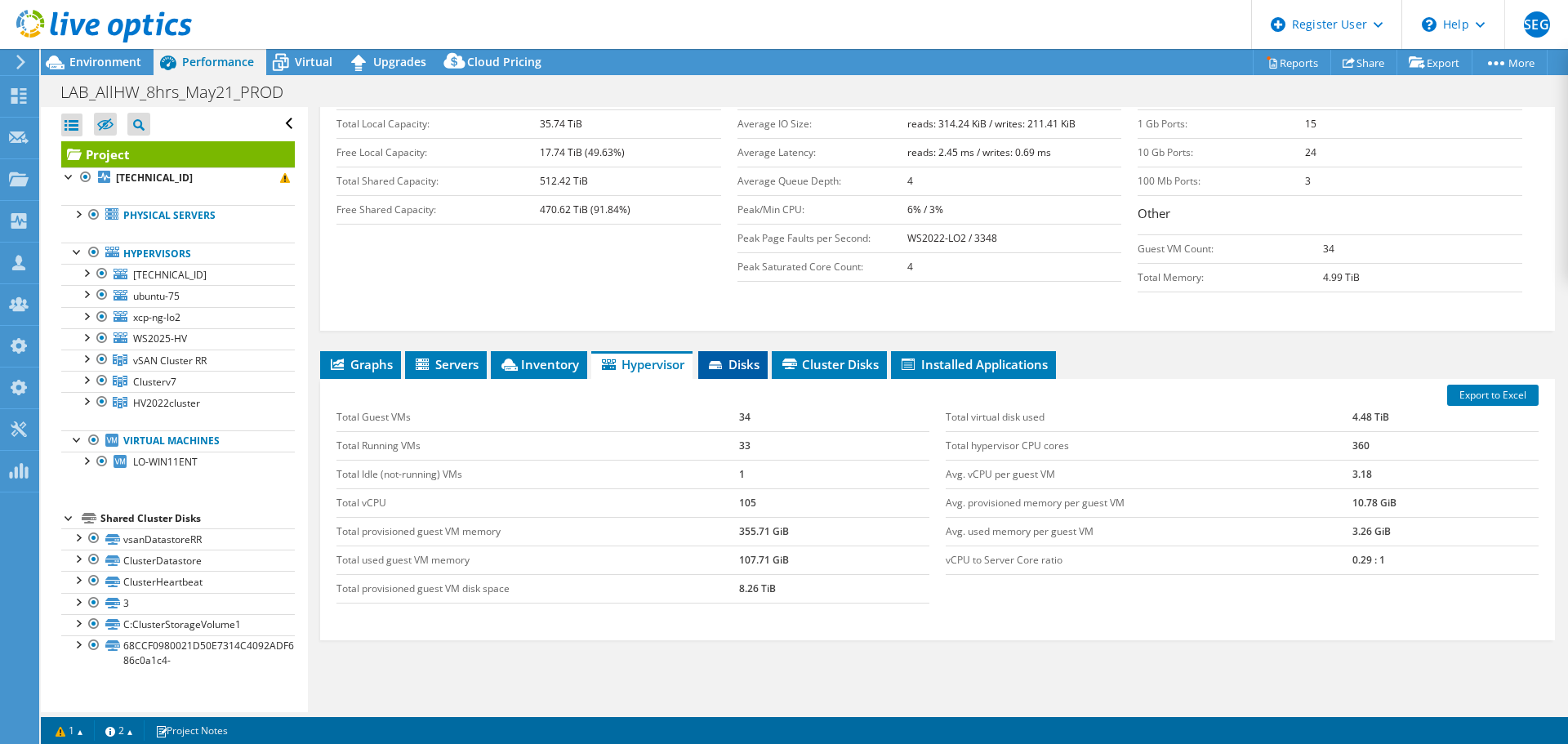
click at [725, 356] on span "Disks" at bounding box center [733, 363] width 53 height 16
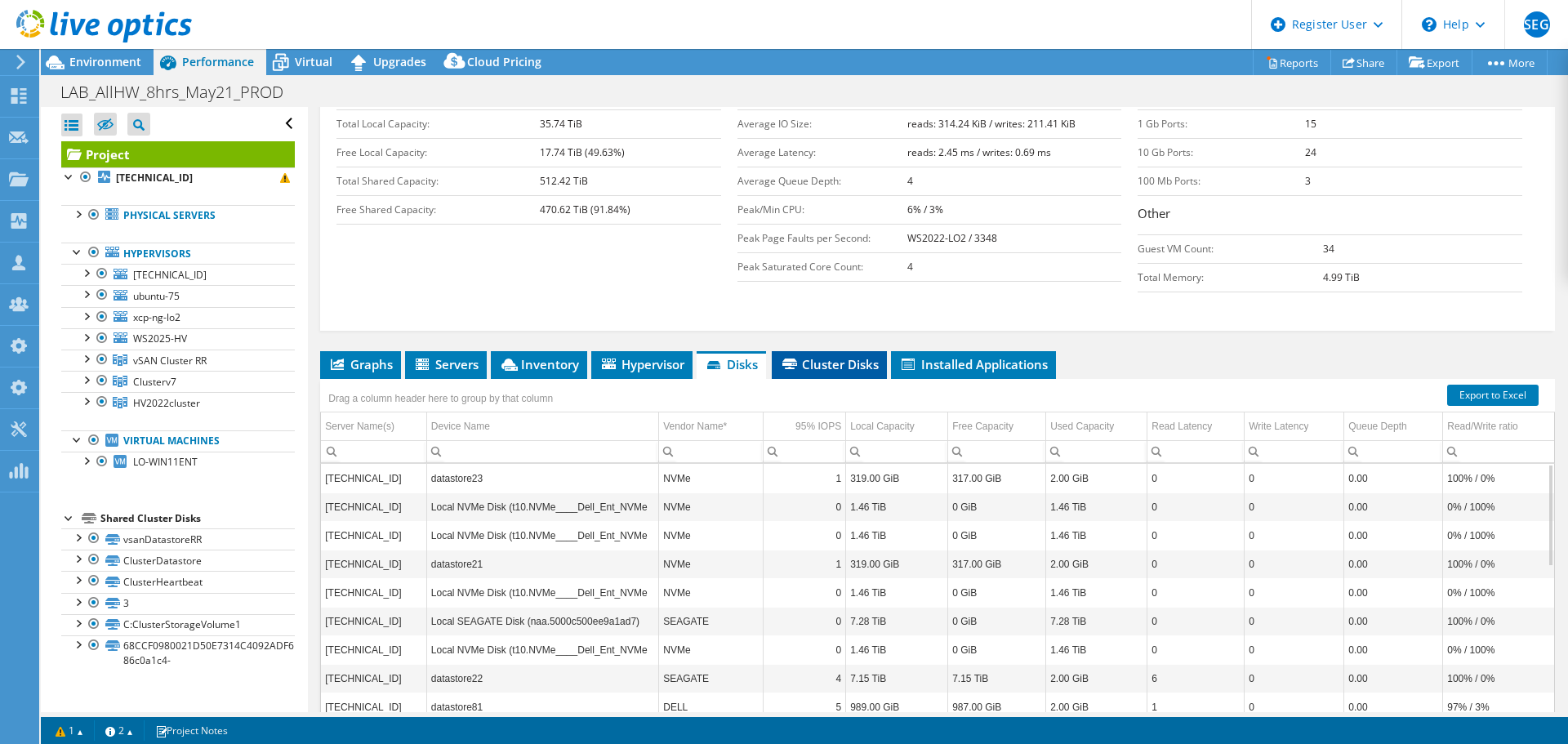
click at [859, 356] on span "Cluster Disks" at bounding box center [830, 363] width 99 height 16
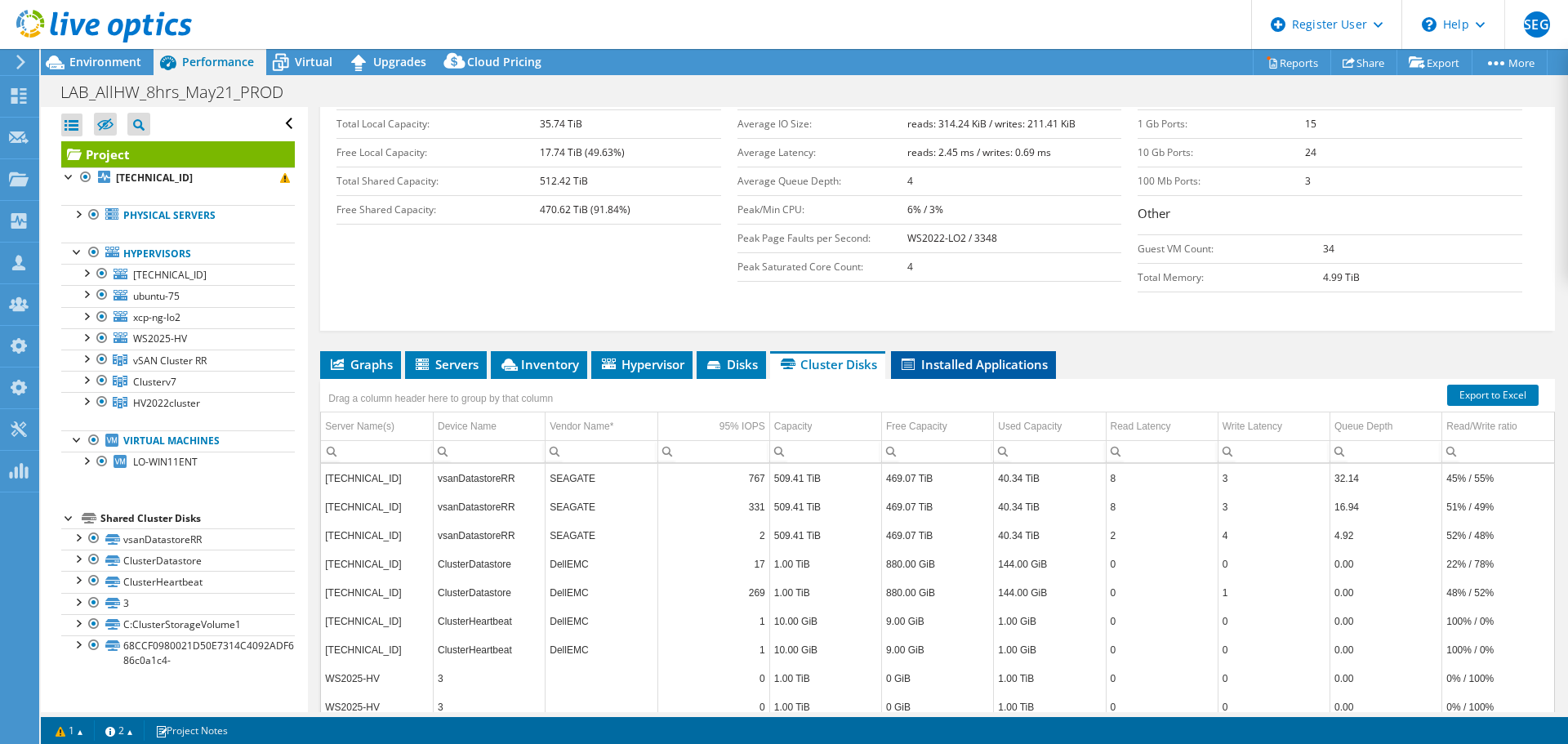
click at [991, 351] on li "Installed Applications" at bounding box center [973, 365] width 165 height 27
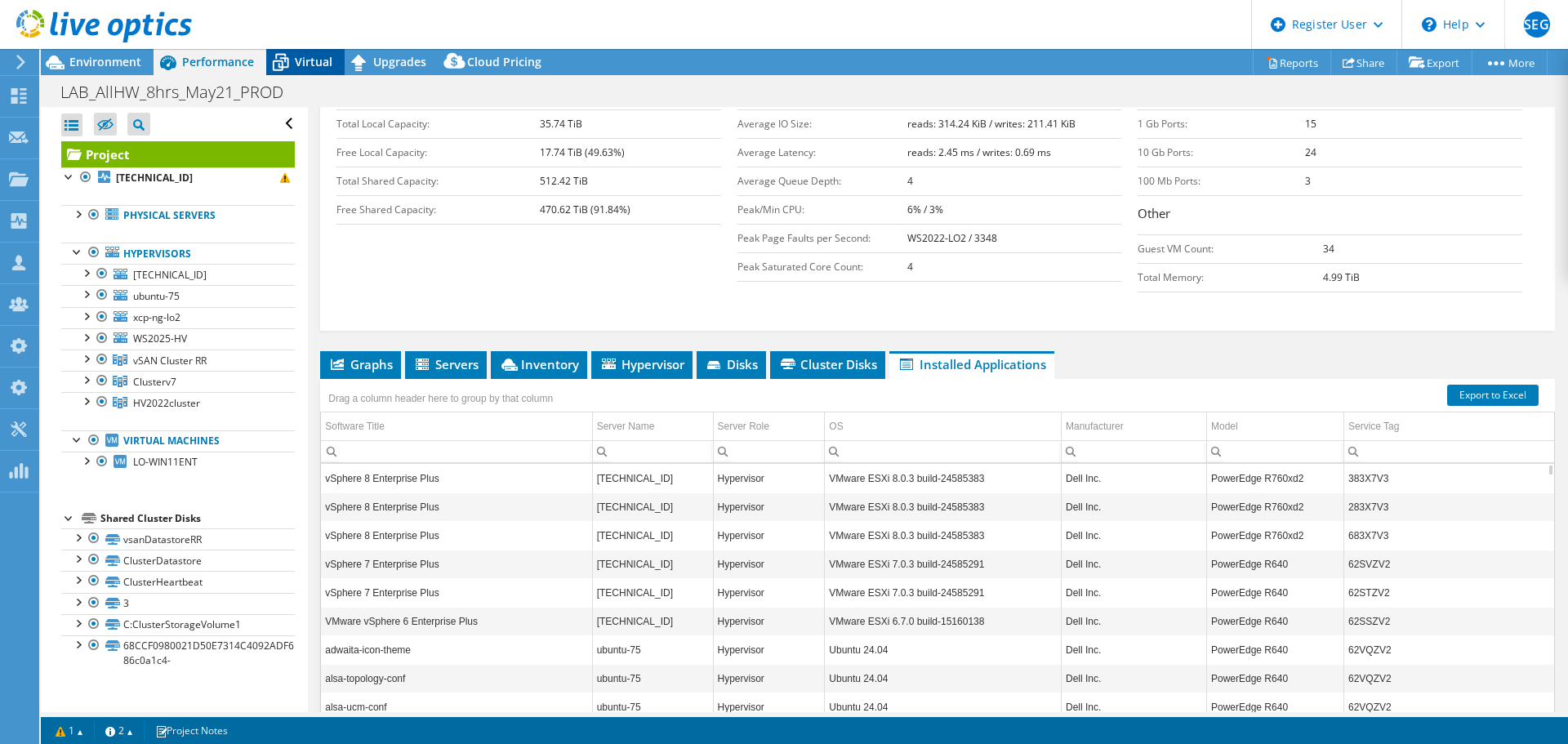
click at [305, 56] on span "Virtual" at bounding box center [314, 62] width 38 height 15
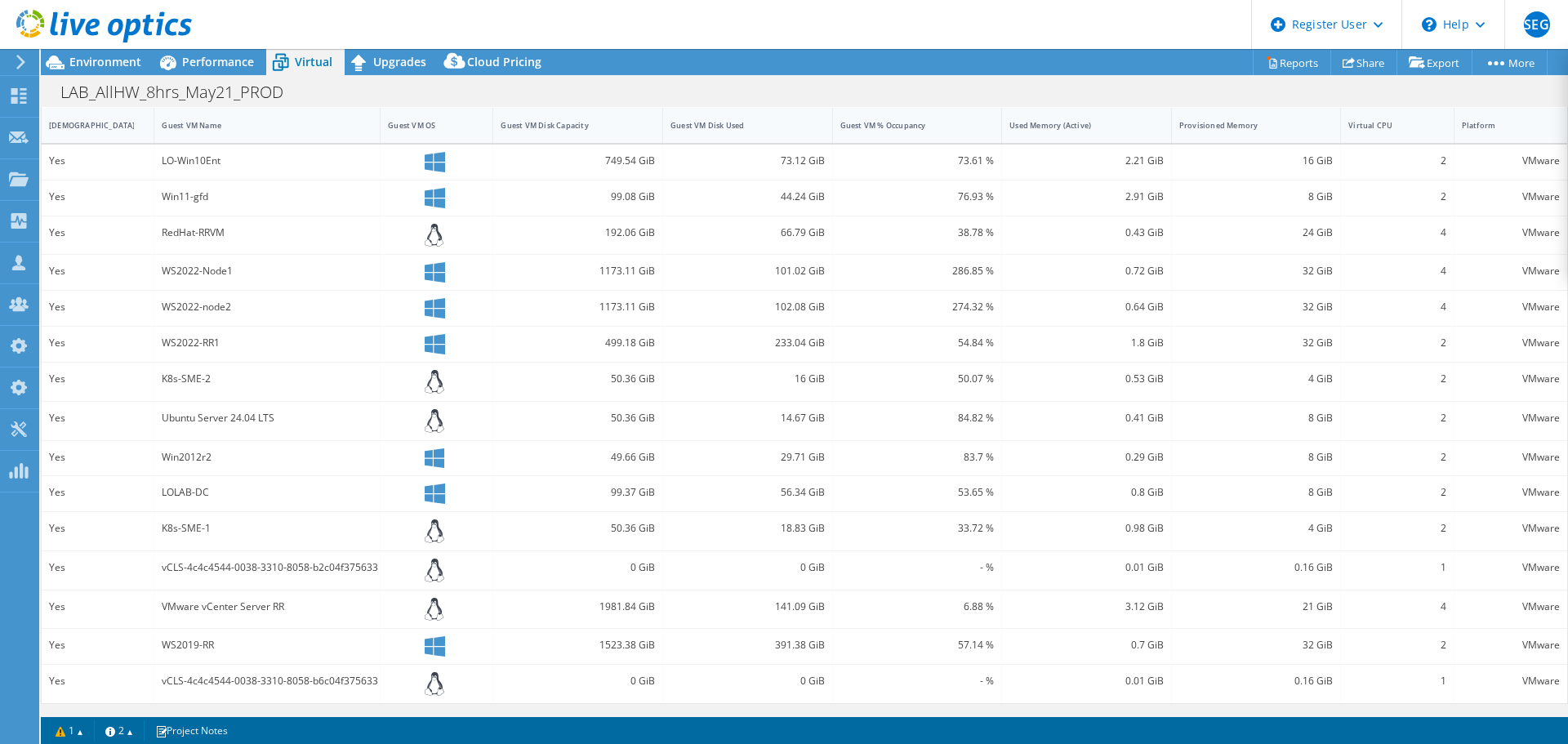
scroll to position [0, 0]
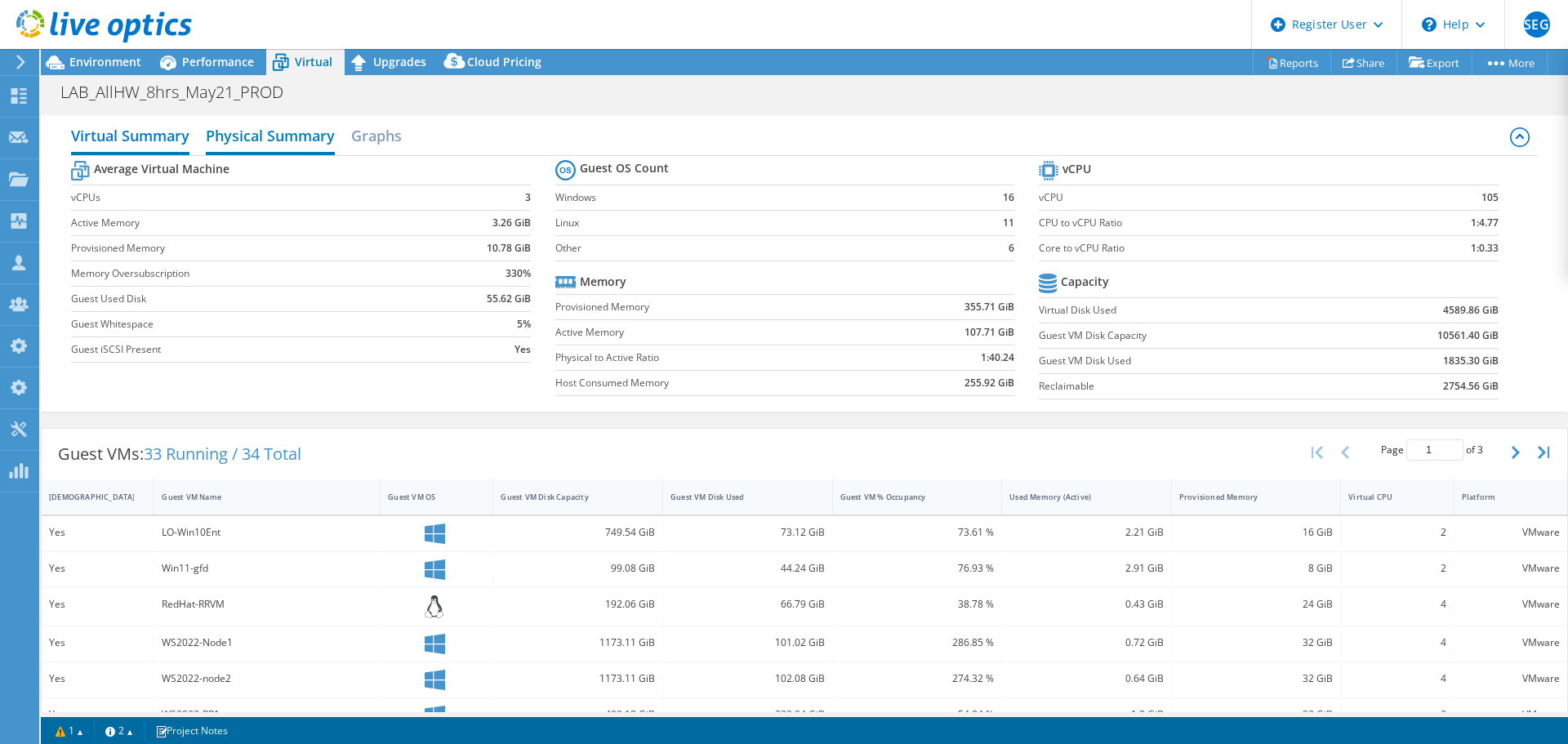
click at [278, 135] on h2 "Physical Summary" at bounding box center [270, 137] width 129 height 36
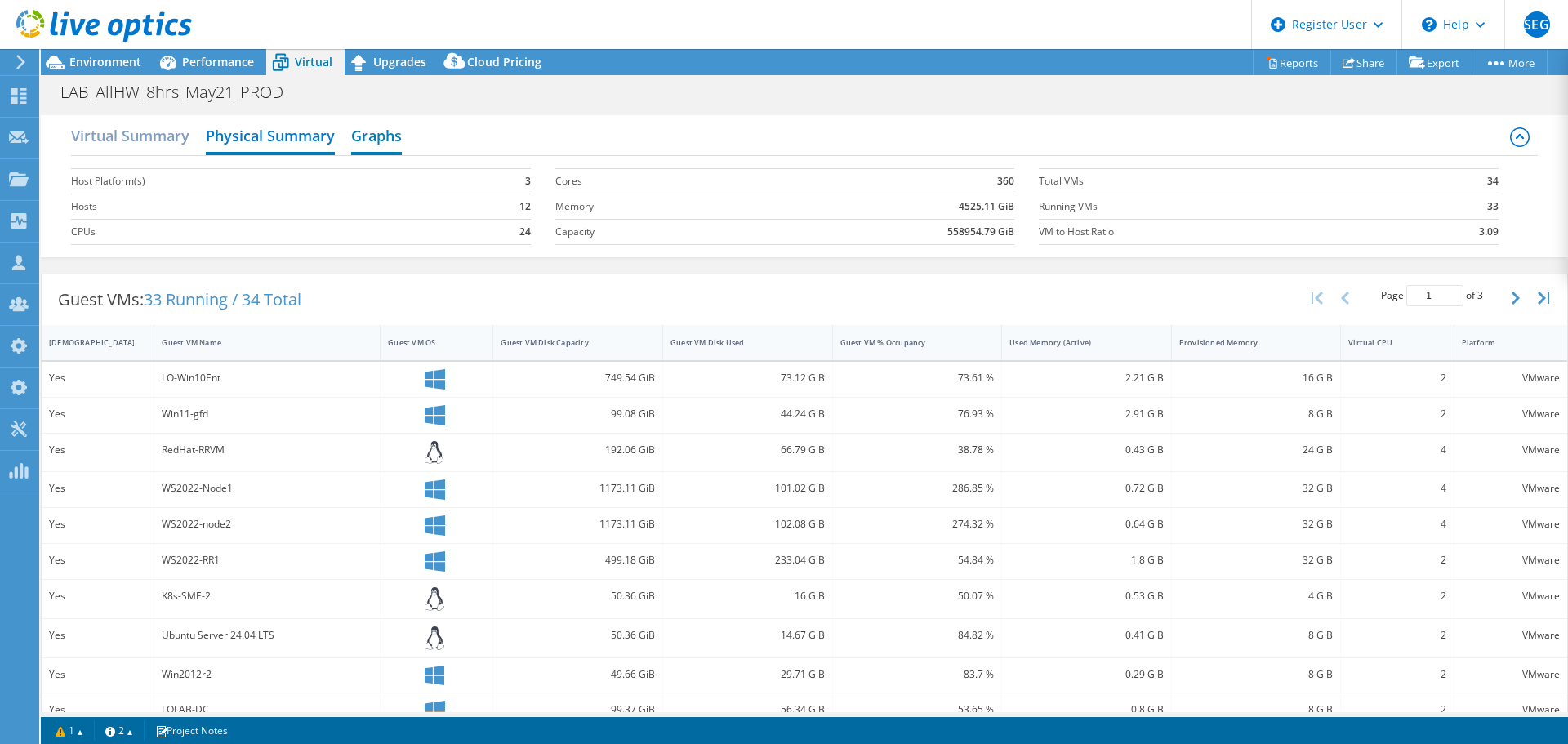
click at [378, 140] on h2 "Graphs" at bounding box center [376, 137] width 50 height 36
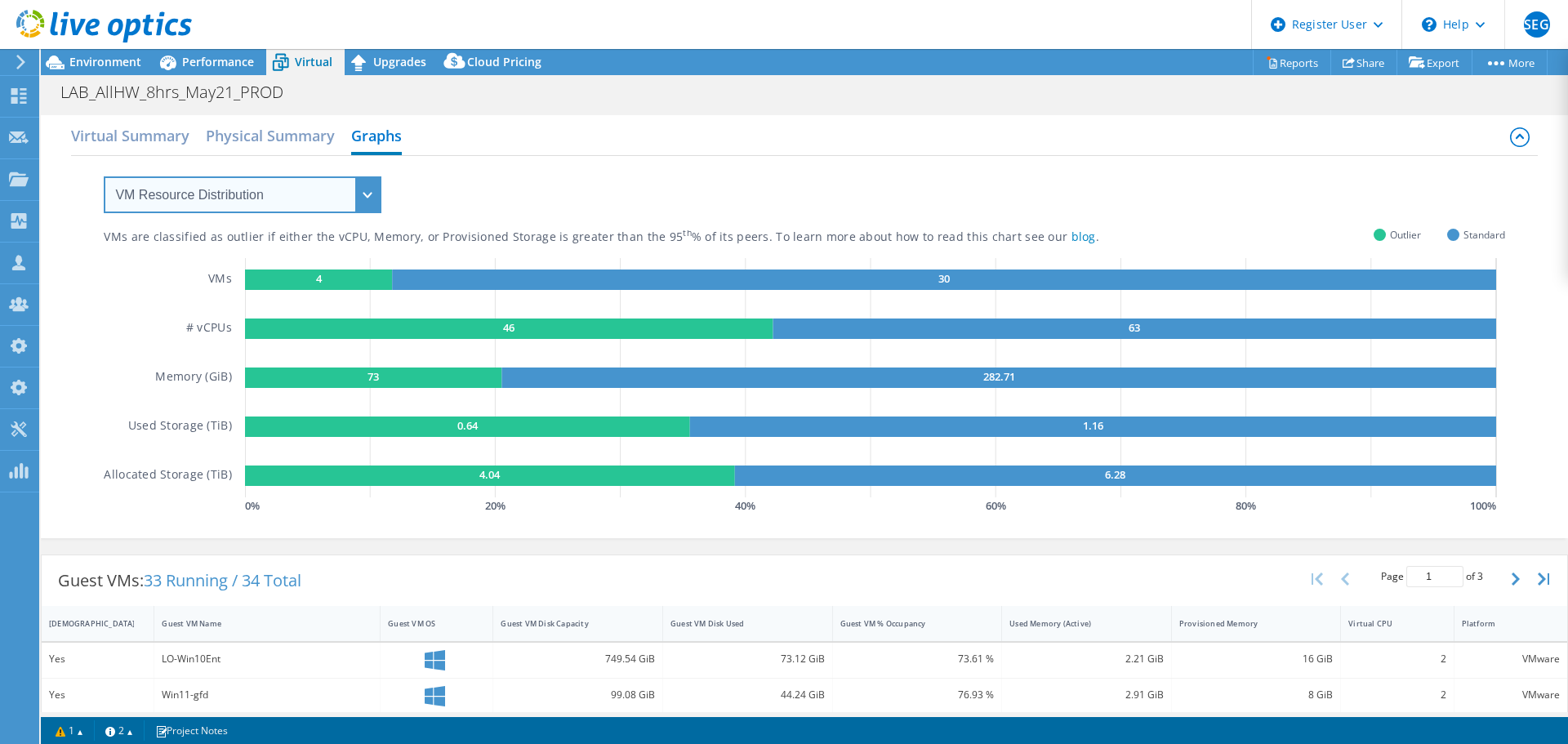
click at [370, 195] on select "VM Resource Distribution Provisioning Contrast Over Provisioning" at bounding box center [242, 194] width 278 height 37
select select "Over Provisioning"
click at [104, 176] on select "VM Resource Distribution Provisioning Contrast Over Provisioning" at bounding box center [242, 194] width 278 height 37
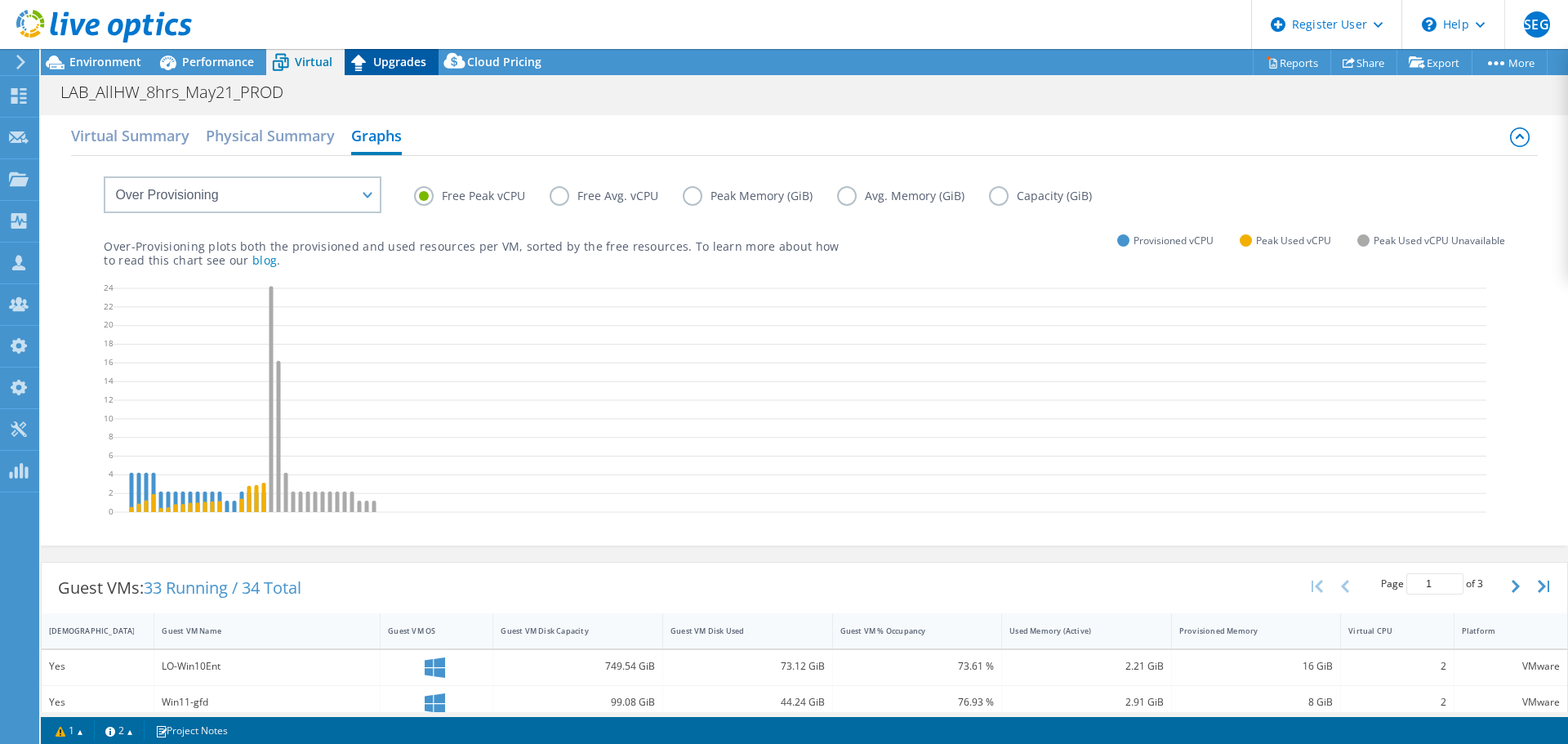
click at [382, 59] on span "Upgrades" at bounding box center [399, 62] width 53 height 15
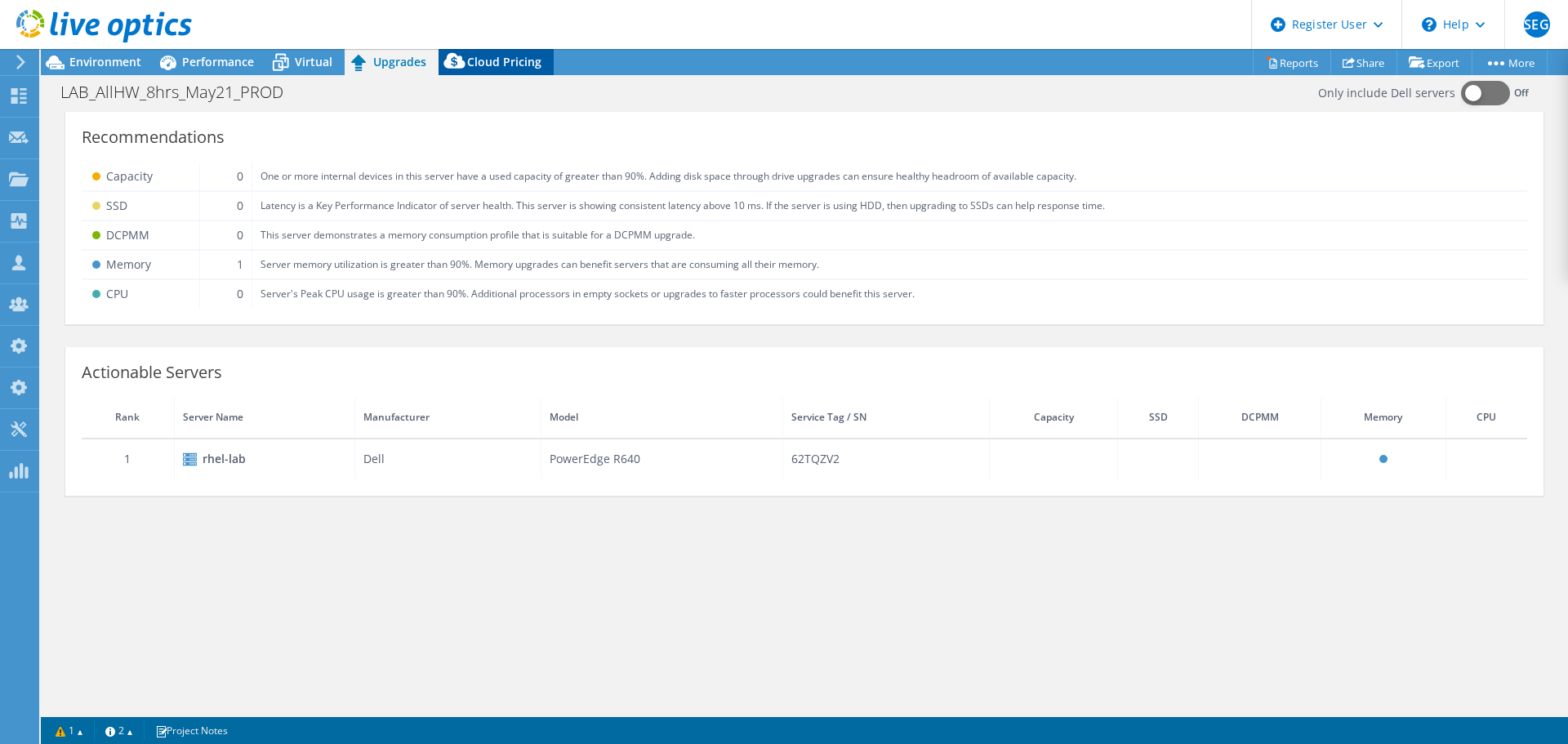
click at [494, 61] on span "Cloud Pricing" at bounding box center [504, 62] width 74 height 15
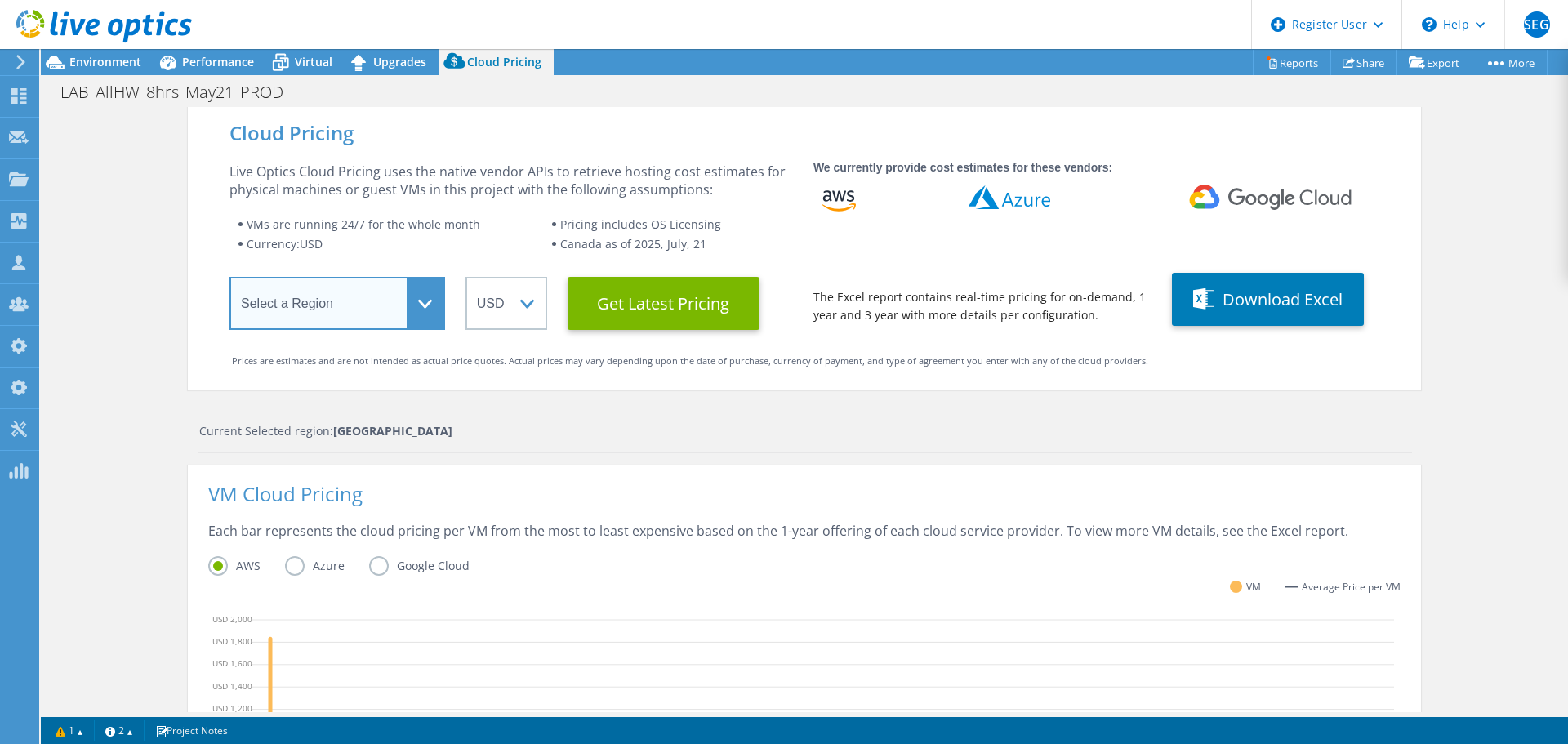
click at [415, 310] on select "Select a Region Asia Pacific (Hong Kong) Asia Pacific (Mumbai) Asia Pacific (Se…" at bounding box center [337, 304] width 216 height 53
click at [672, 409] on div "Cloud Pricing Live Optics Cloud Pricing uses the native vendor APIs to retrieve…" at bounding box center [805, 652] width 1234 height 1090
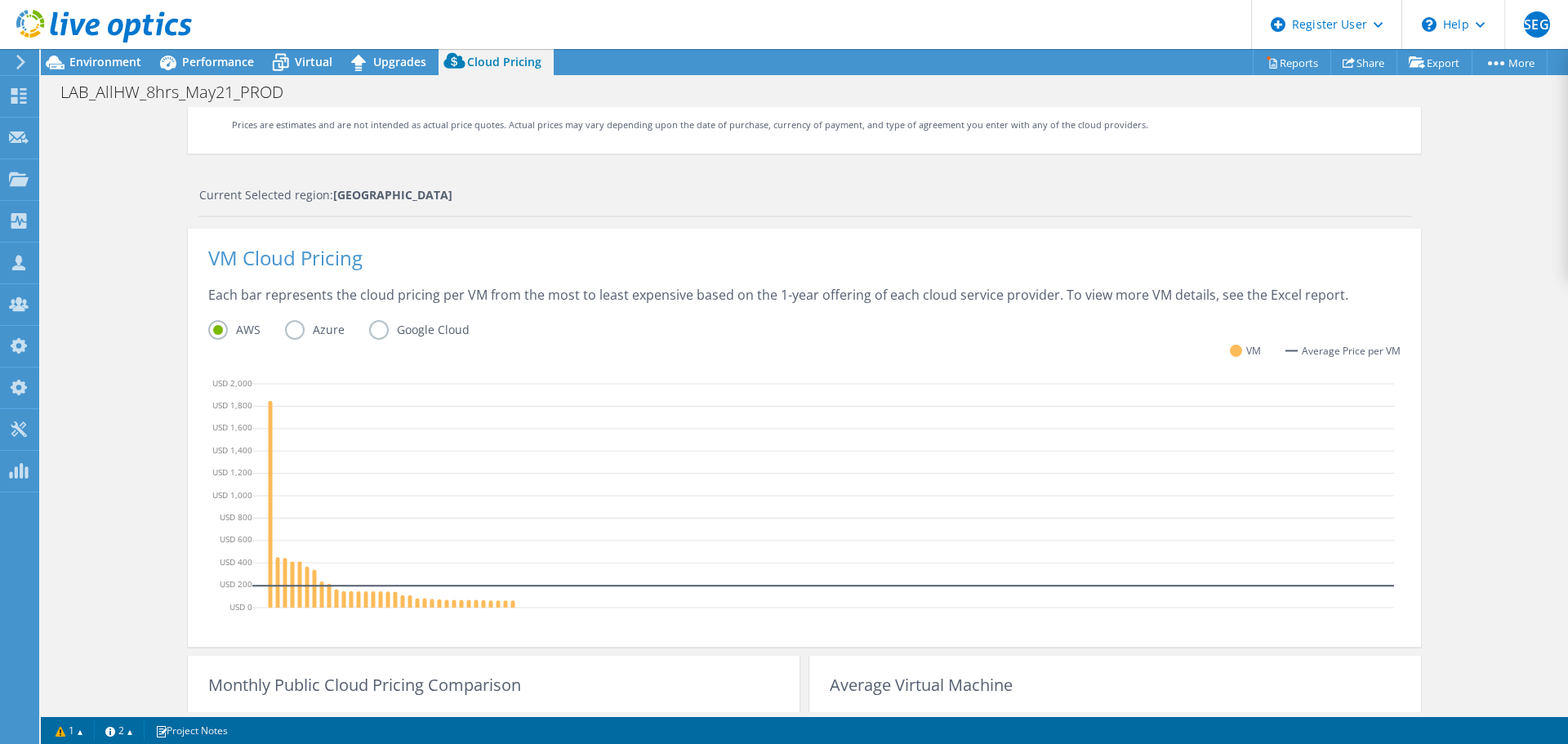
scroll to position [245, 0]
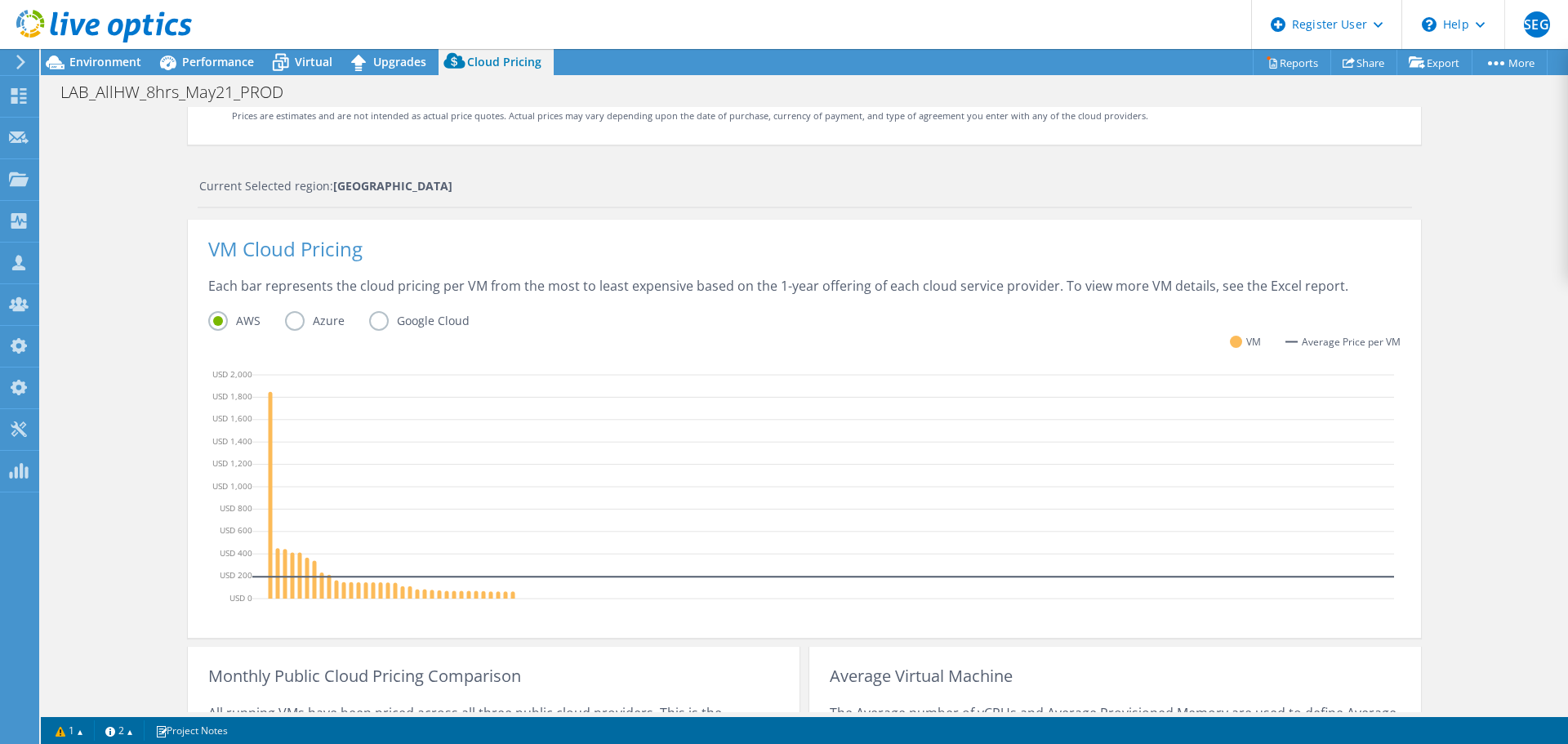
click at [285, 318] on label "Azure" at bounding box center [327, 321] width 84 height 20
click at [0, 0] on input "Azure" at bounding box center [0, 0] width 0 height 0
click at [381, 319] on label "Google Cloud" at bounding box center [432, 321] width 125 height 20
click at [0, 0] on input "Google Cloud" at bounding box center [0, 0] width 0 height 0
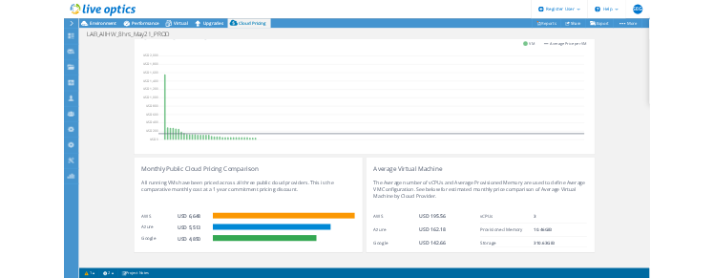
scroll to position [567, 0]
